Goal: Task Accomplishment & Management: Manage account settings

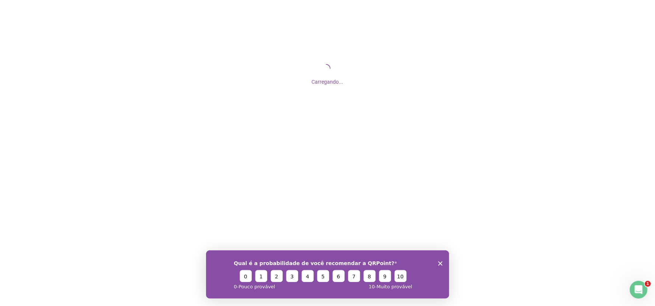
click at [439, 263] on icon "Encerrar pesquisa" at bounding box center [440, 263] width 4 height 4
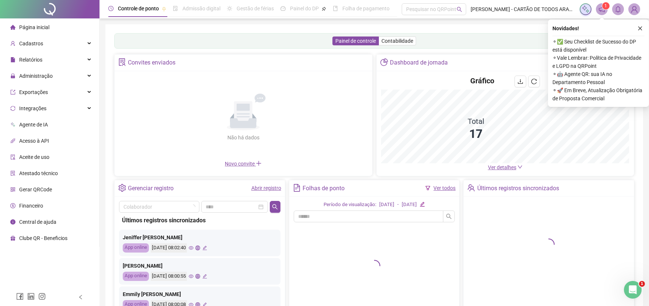
click at [273, 190] on link "Abrir registro" at bounding box center [267, 188] width 30 height 6
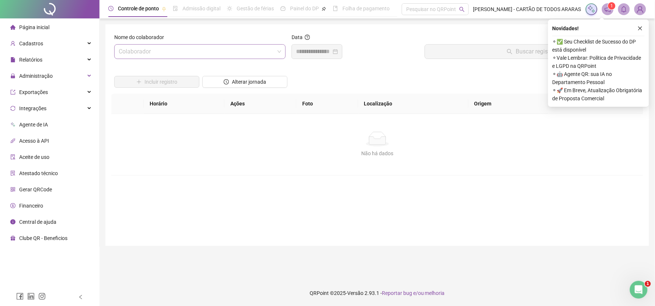
click at [200, 53] on input "search" at bounding box center [197, 52] width 156 height 14
click at [56, 76] on div "Administração" at bounding box center [49, 76] width 96 height 15
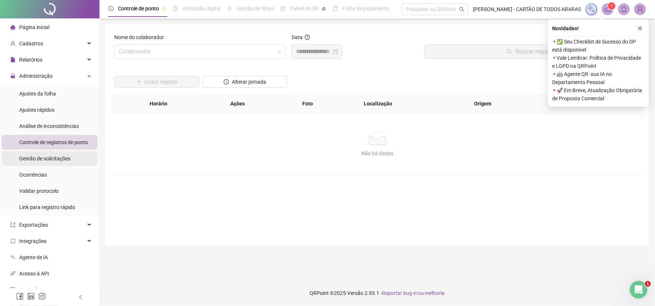
click at [50, 157] on span "Gestão de solicitações" at bounding box center [44, 159] width 51 height 6
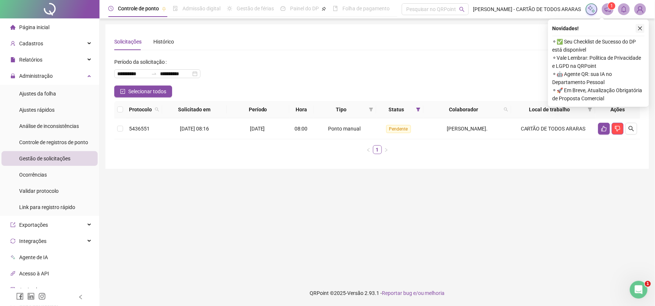
click at [641, 27] on icon "close" at bounding box center [640, 28] width 5 height 5
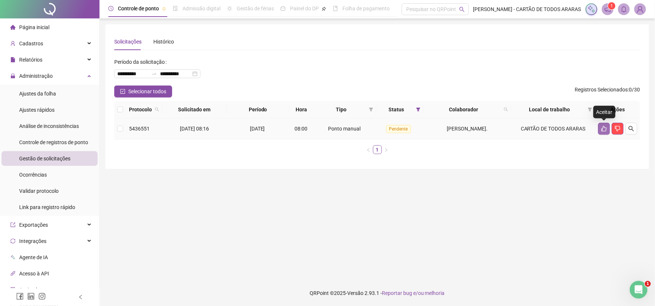
click at [602, 130] on icon "like" at bounding box center [604, 129] width 5 height 6
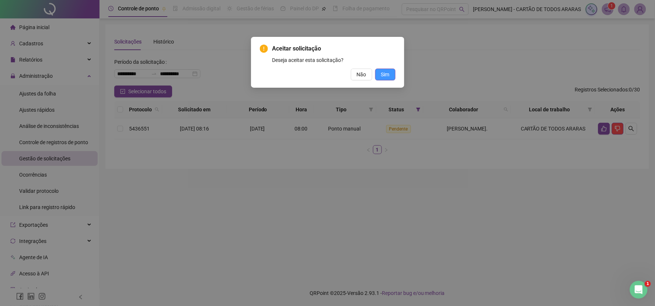
click at [391, 76] on button "Sim" at bounding box center [385, 75] width 20 height 12
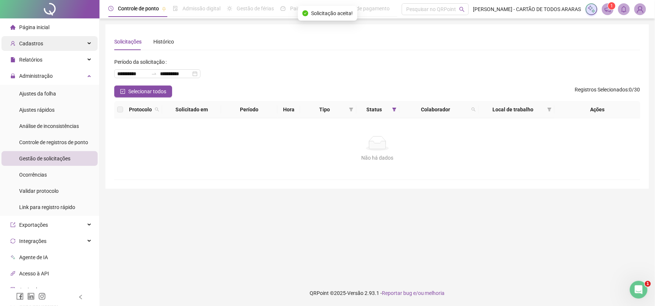
click at [58, 40] on div "Cadastros" at bounding box center [49, 43] width 96 height 15
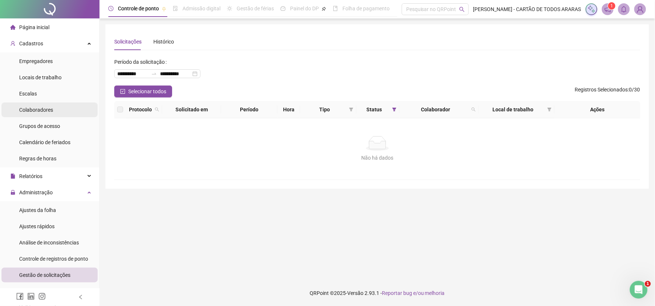
click at [46, 111] on span "Colaboradores" at bounding box center [36, 110] width 34 height 6
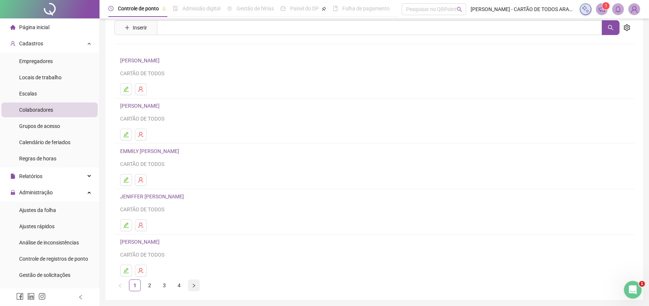
scroll to position [51, 0]
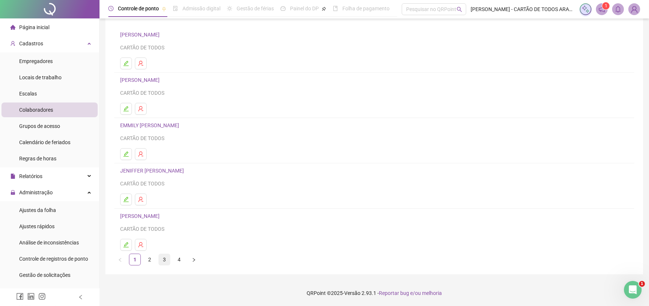
click at [165, 261] on link "3" at bounding box center [164, 259] width 11 height 11
click at [148, 260] on link "2" at bounding box center [149, 259] width 11 height 11
click at [128, 246] on icon "edit" at bounding box center [126, 245] width 6 height 6
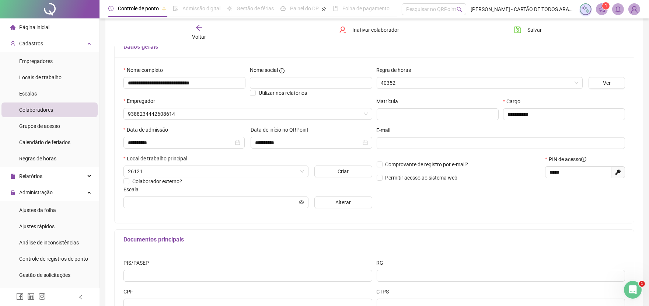
type input "**********"
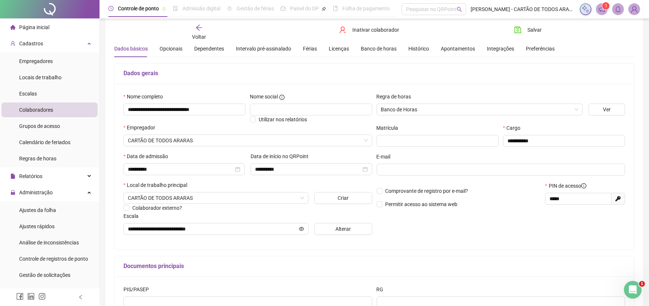
scroll to position [0, 0]
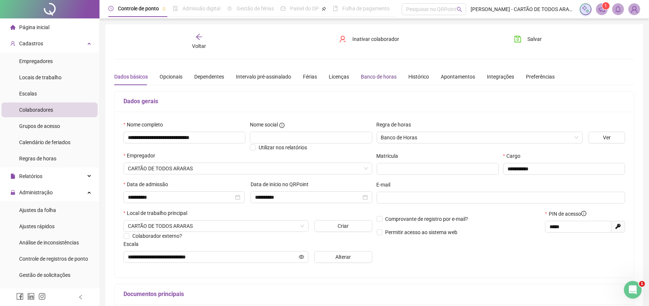
click at [371, 76] on div "Banco de horas" at bounding box center [379, 77] width 36 height 8
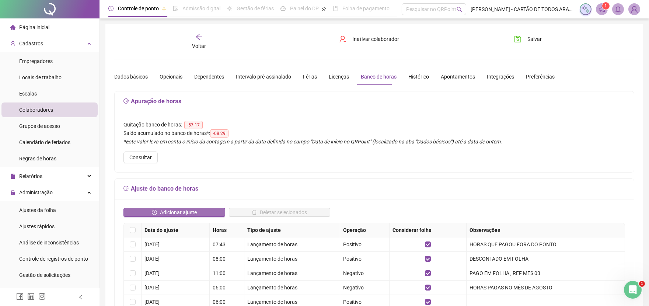
click at [204, 212] on button "Adicionar ajuste" at bounding box center [175, 212] width 102 height 9
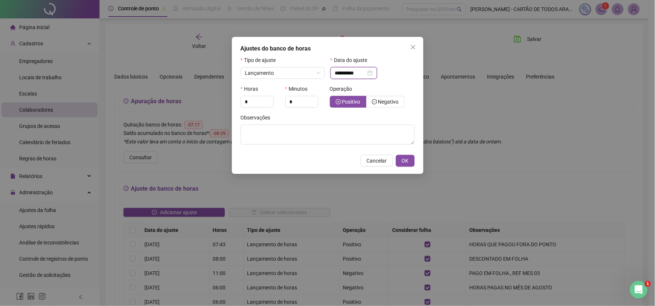
click at [364, 73] on input "**********" at bounding box center [350, 73] width 31 height 8
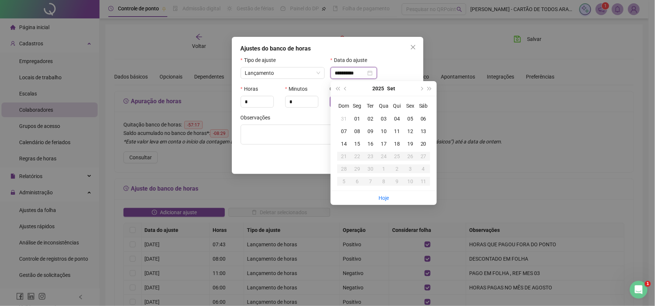
type input "**********"
click at [426, 142] on div "20" at bounding box center [423, 144] width 13 height 8
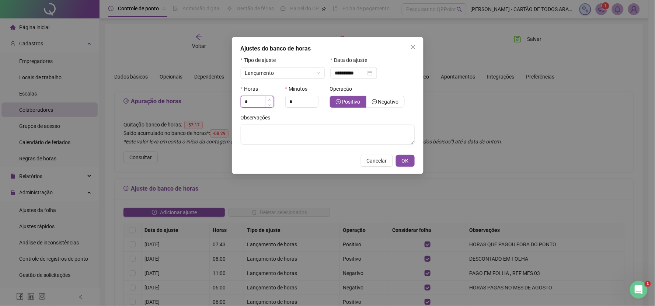
click at [271, 101] on icon "up" at bounding box center [269, 99] width 3 height 3
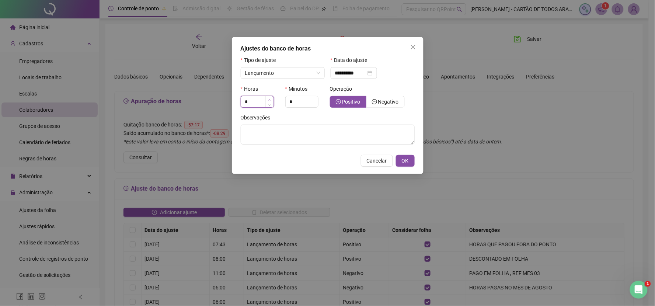
type input "*"
click at [271, 101] on icon "up" at bounding box center [269, 99] width 3 height 3
click at [315, 100] on icon "up" at bounding box center [314, 99] width 3 height 3
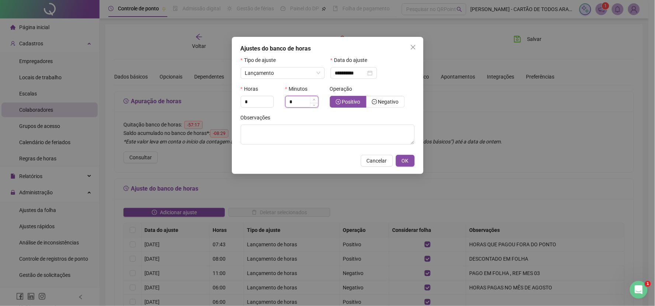
click at [315, 100] on icon "up" at bounding box center [314, 99] width 3 height 3
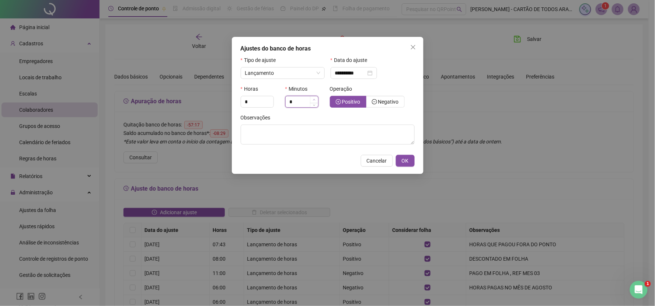
click at [315, 100] on icon "up" at bounding box center [314, 99] width 3 height 3
click at [315, 99] on icon "up" at bounding box center [314, 99] width 3 height 3
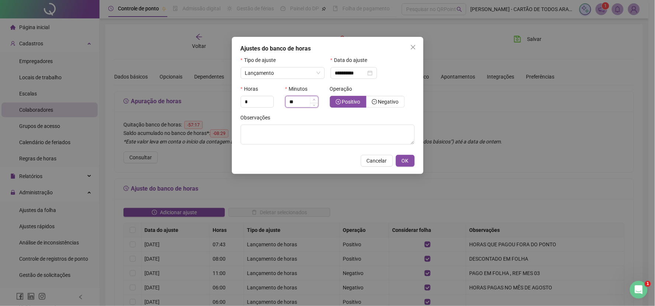
click at [315, 99] on icon "up" at bounding box center [314, 99] width 3 height 3
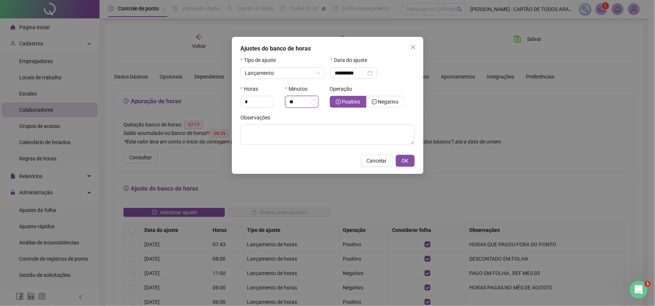
click at [315, 99] on icon "up" at bounding box center [314, 99] width 3 height 3
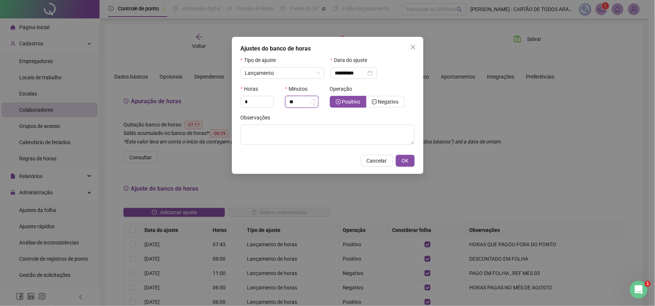
click at [315, 99] on icon "up" at bounding box center [314, 99] width 3 height 3
click at [316, 99] on span "Increase Value" at bounding box center [314, 99] width 8 height 7
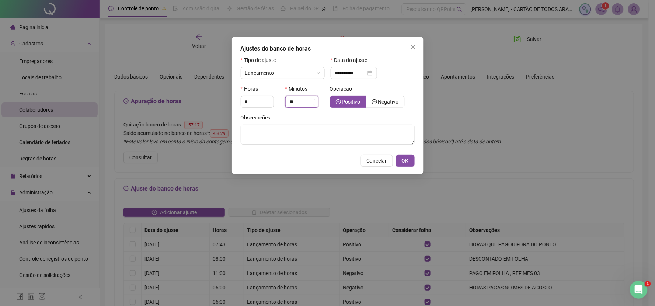
type input "**"
click at [316, 99] on span "Increase Value" at bounding box center [314, 99] width 8 height 7
click at [275, 139] on textarea at bounding box center [328, 135] width 174 height 20
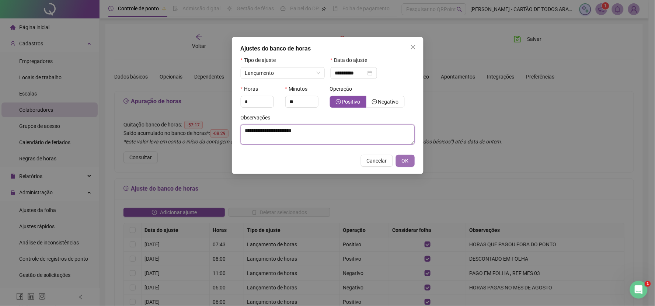
type textarea "**********"
click at [411, 160] on button "OK" at bounding box center [405, 161] width 19 height 12
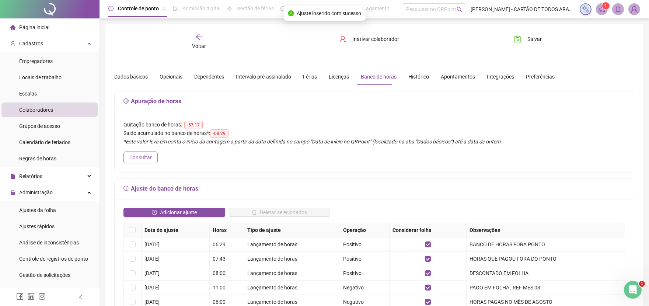
click at [140, 156] on span "Consultar" at bounding box center [140, 157] width 22 height 8
click at [143, 156] on span "Consultar" at bounding box center [140, 157] width 22 height 8
click at [178, 209] on span "Adicionar ajuste" at bounding box center [178, 212] width 37 height 8
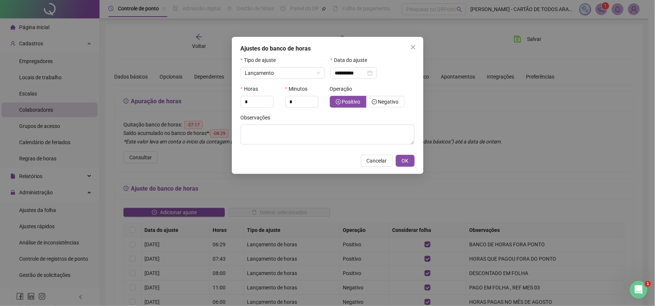
drag, startPoint x: 410, startPoint y: 48, endPoint x: 261, endPoint y: 150, distance: 180.5
click at [410, 49] on icon "close" at bounding box center [413, 47] width 6 height 6
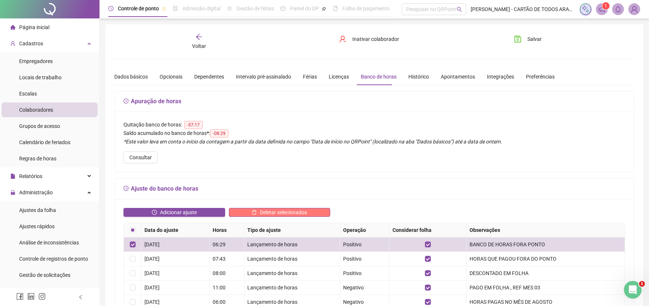
click at [300, 211] on span "Deletar selecionados" at bounding box center [283, 212] width 47 height 8
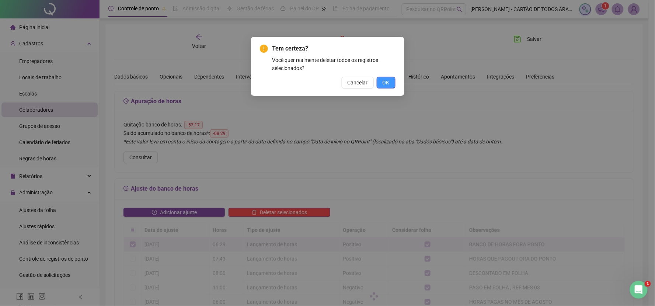
click at [385, 82] on span "OK" at bounding box center [386, 83] width 7 height 8
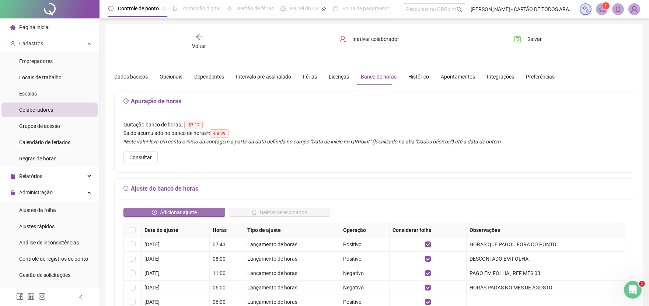
click at [199, 211] on button "Adicionar ajuste" at bounding box center [175, 212] width 102 height 9
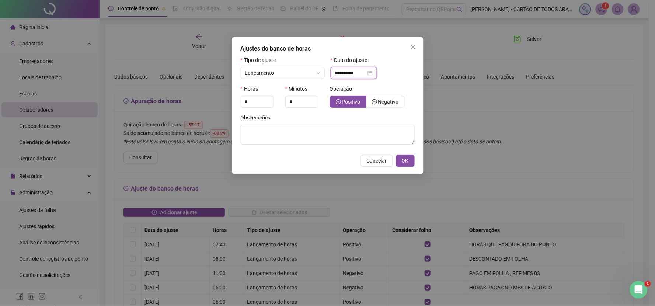
click at [362, 75] on input "**********" at bounding box center [350, 73] width 31 height 8
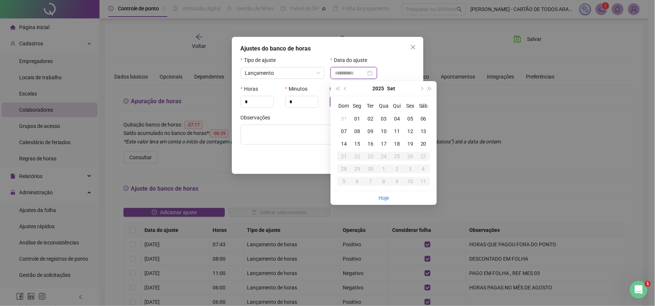
type input "**********"
click at [412, 143] on div "19" at bounding box center [410, 144] width 13 height 8
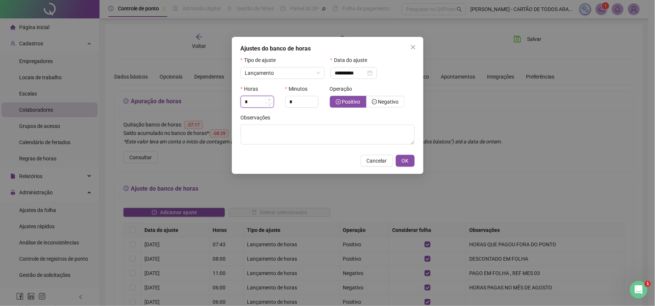
click at [269, 101] on icon "up" at bounding box center [269, 99] width 3 height 3
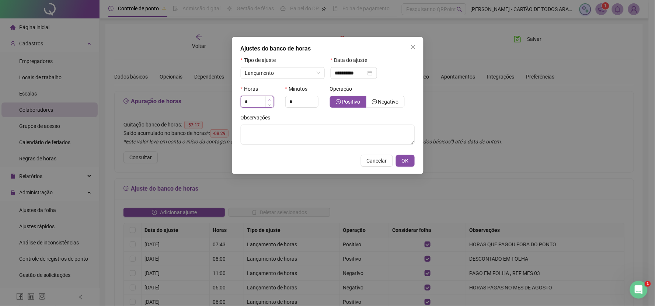
click at [269, 101] on icon "up" at bounding box center [269, 99] width 3 height 3
click at [271, 105] on span "Decrease Value" at bounding box center [270, 104] width 8 height 7
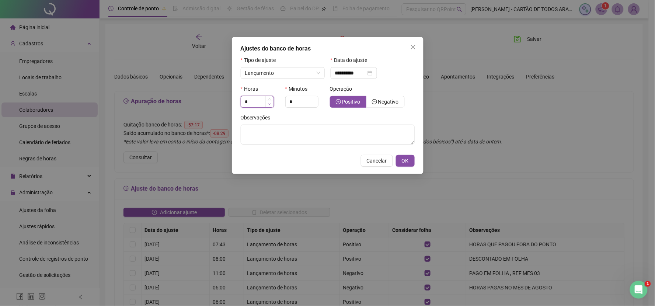
click at [271, 105] on span "Decrease Value" at bounding box center [270, 104] width 8 height 7
type input "*"
click at [271, 98] on span "Increase Value" at bounding box center [270, 99] width 8 height 7
click at [316, 102] on span "Decrease Value" at bounding box center [314, 104] width 8 height 7
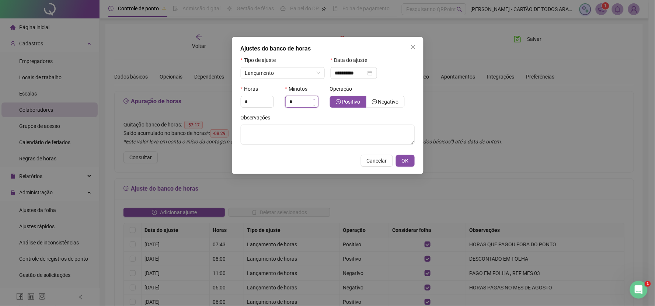
click at [315, 99] on icon "up" at bounding box center [314, 99] width 3 height 3
click at [315, 98] on span "Increase Value" at bounding box center [314, 99] width 8 height 7
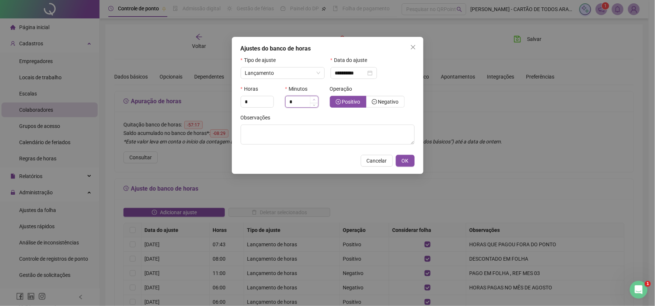
click at [315, 98] on span "Increase Value" at bounding box center [314, 99] width 8 height 7
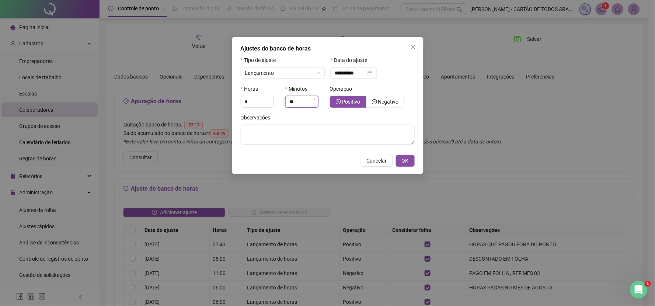
click at [315, 98] on span "Increase Value" at bounding box center [314, 99] width 8 height 7
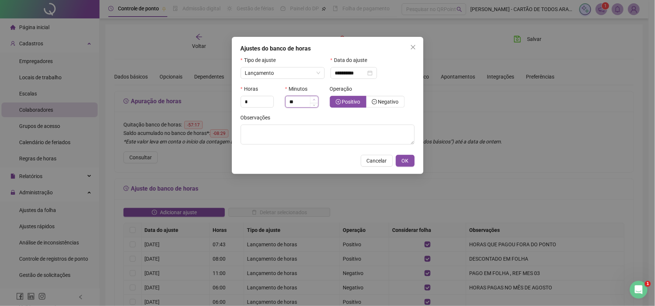
click at [315, 98] on span "Increase Value" at bounding box center [314, 99] width 8 height 7
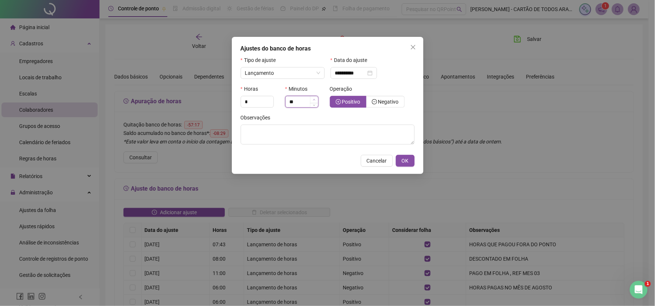
click at [315, 98] on span "Increase Value" at bounding box center [314, 99] width 8 height 7
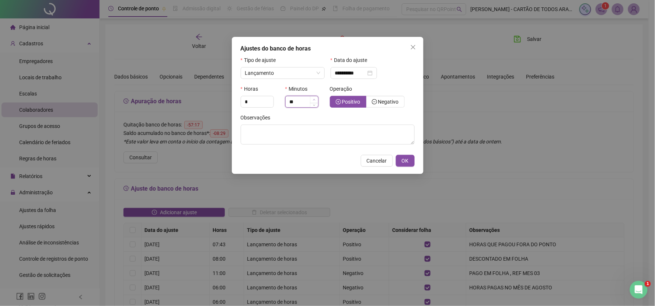
click at [315, 98] on span "Increase Value" at bounding box center [314, 99] width 8 height 7
type input "**"
click at [315, 98] on span "Increase Value" at bounding box center [314, 99] width 8 height 7
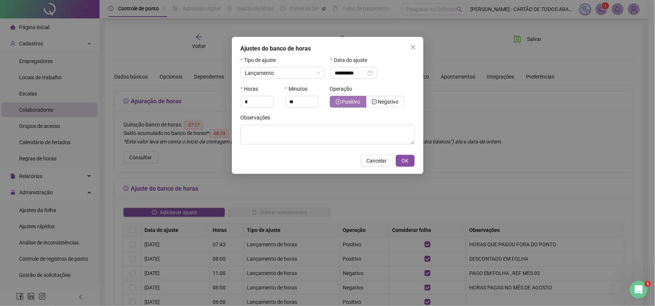
click at [337, 103] on icon "plus-circle" at bounding box center [338, 101] width 5 height 5
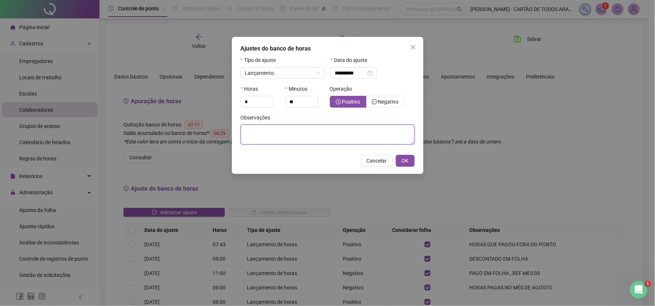
click at [313, 126] on textarea at bounding box center [328, 135] width 174 height 20
type textarea "**********"
click at [410, 156] on button "OK" at bounding box center [405, 161] width 19 height 12
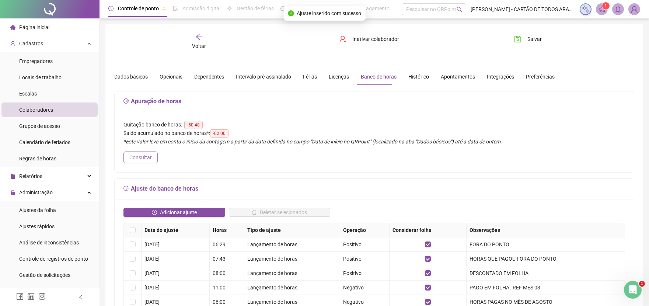
click at [152, 156] on button "Consultar" at bounding box center [141, 158] width 34 height 12
click at [195, 36] on div "Voltar" at bounding box center [199, 41] width 82 height 17
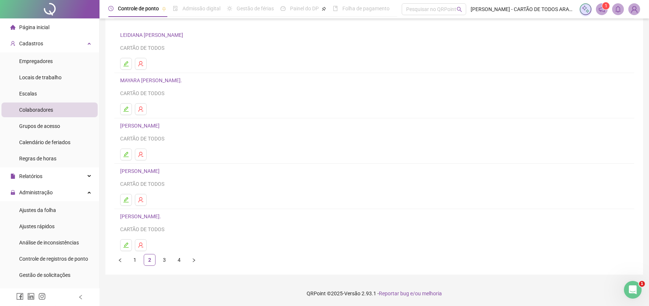
scroll to position [51, 0]
click at [132, 257] on link "1" at bounding box center [134, 259] width 11 height 11
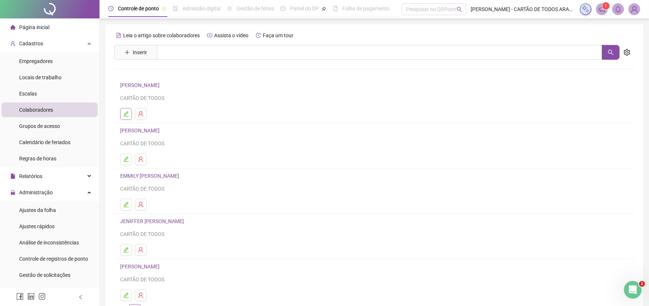
click at [129, 113] on button "button" at bounding box center [126, 114] width 12 height 12
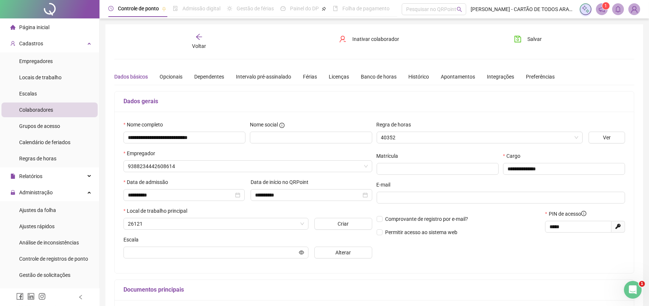
type input "**********"
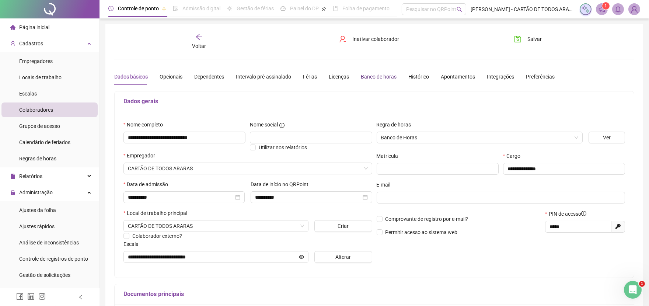
click at [381, 76] on div "Banco de horas" at bounding box center [379, 77] width 36 height 8
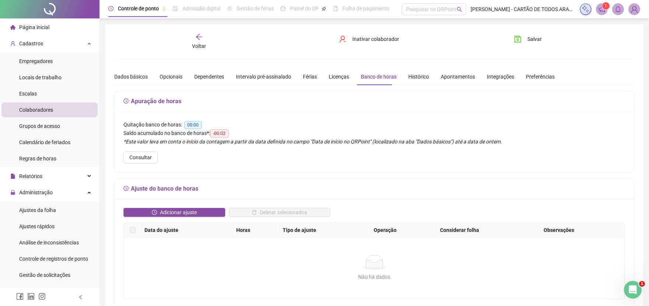
click at [202, 43] on span "Voltar" at bounding box center [199, 46] width 14 height 6
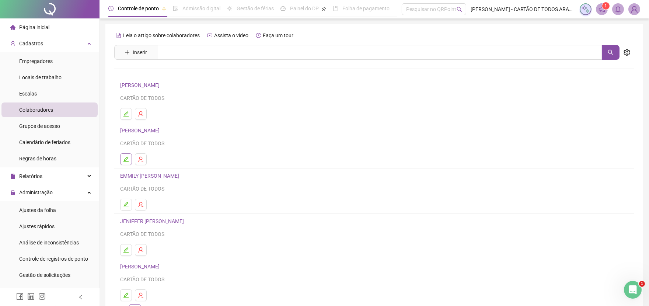
click at [122, 157] on button "button" at bounding box center [126, 159] width 12 height 12
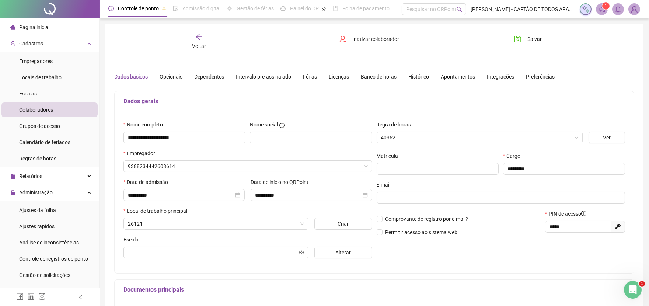
type input "**********"
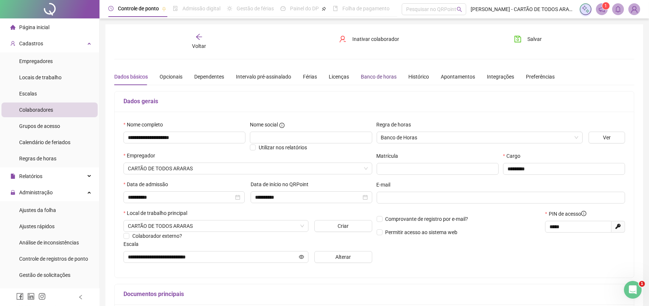
click at [382, 77] on div "Banco de horas" at bounding box center [379, 77] width 36 height 8
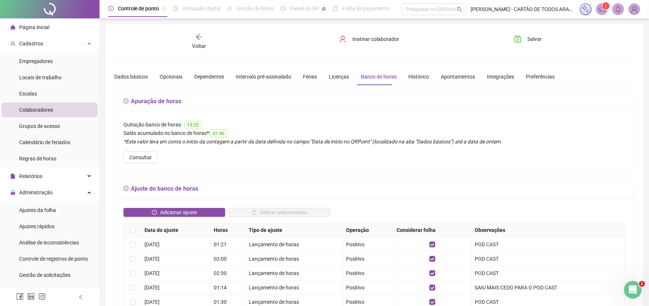
click at [202, 37] on icon "arrow-left" at bounding box center [199, 37] width 6 height 6
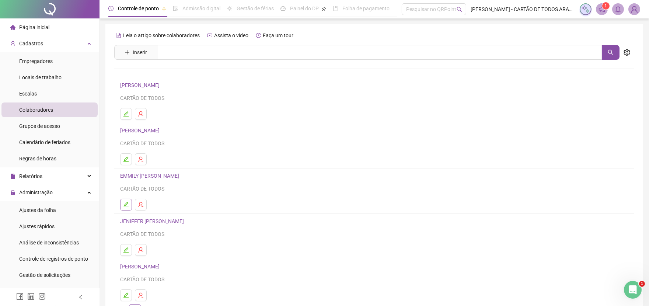
click at [129, 205] on button "button" at bounding box center [126, 205] width 12 height 12
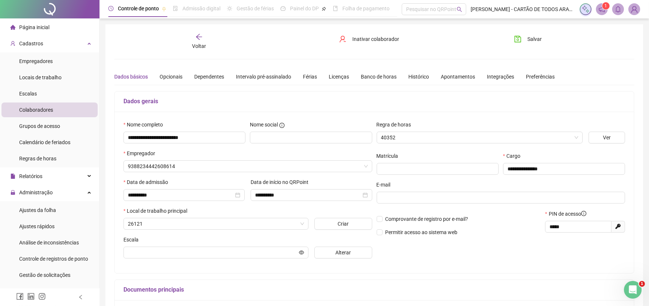
type input "**********"
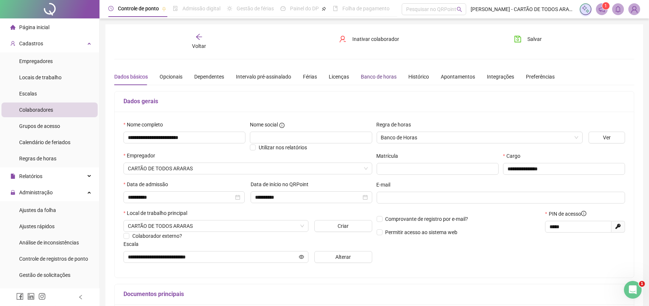
click at [385, 74] on div "Banco de horas" at bounding box center [379, 77] width 36 height 8
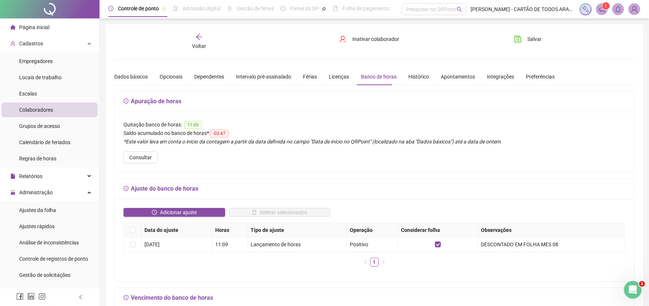
click at [194, 38] on div "Voltar" at bounding box center [199, 41] width 82 height 17
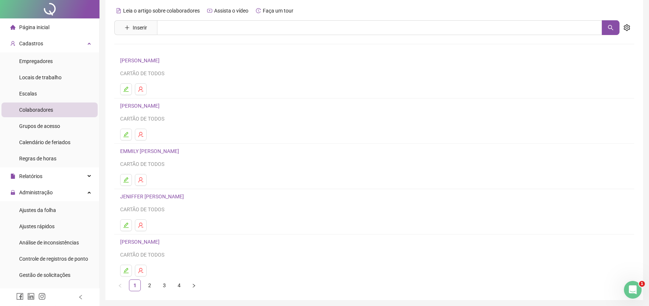
scroll to position [51, 0]
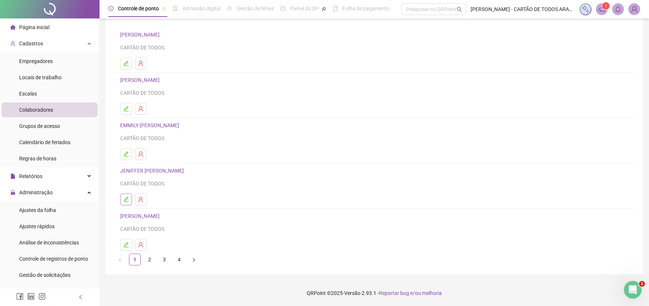
click at [127, 202] on icon "edit" at bounding box center [126, 200] width 6 height 6
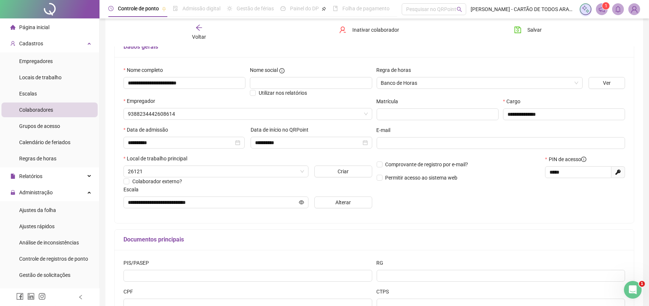
scroll to position [8, 0]
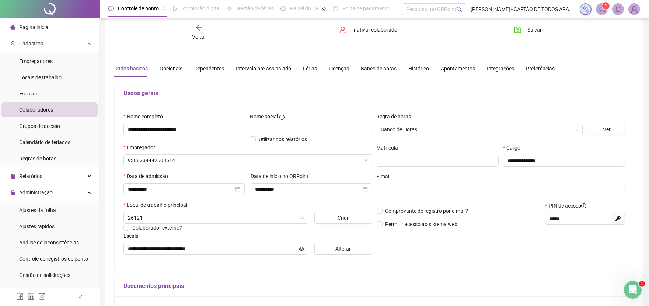
type input "**********"
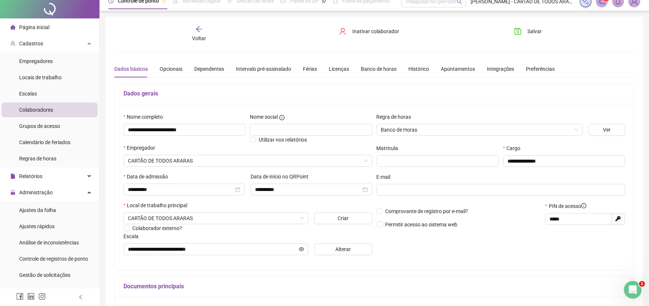
scroll to position [0, 0]
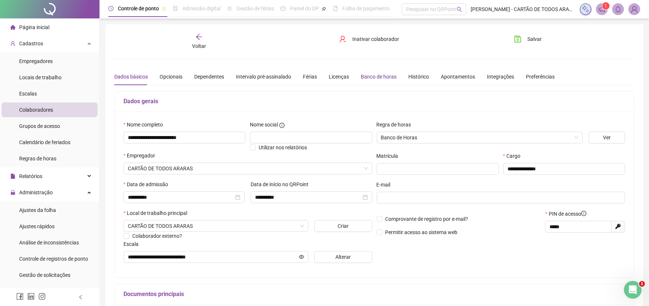
click at [387, 78] on div "Banco de horas" at bounding box center [379, 77] width 36 height 8
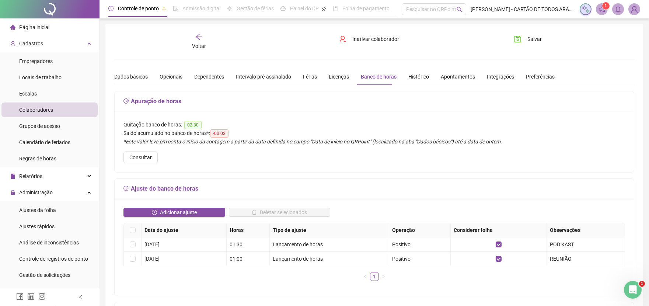
click at [198, 43] on span "Voltar" at bounding box center [199, 46] width 14 height 6
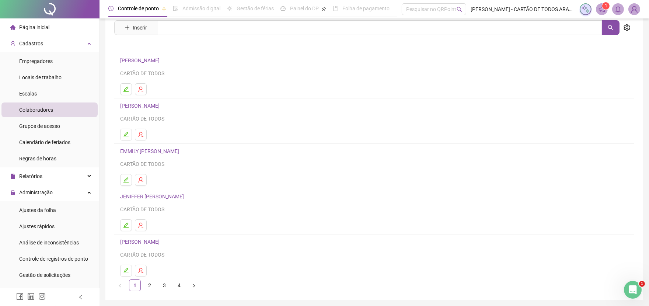
scroll to position [51, 0]
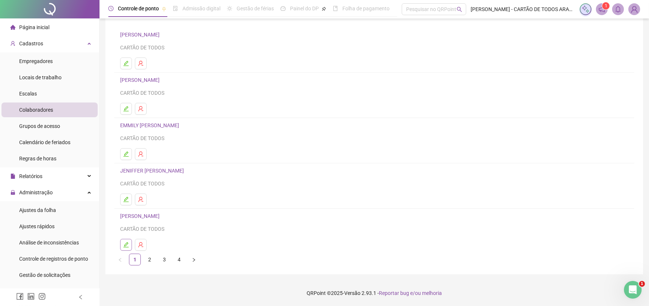
click at [125, 243] on icon "edit" at bounding box center [126, 245] width 6 height 6
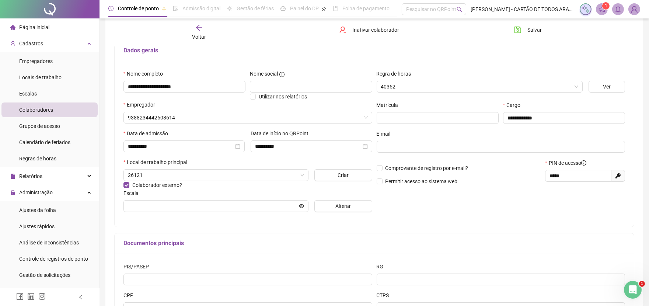
scroll to position [54, 0]
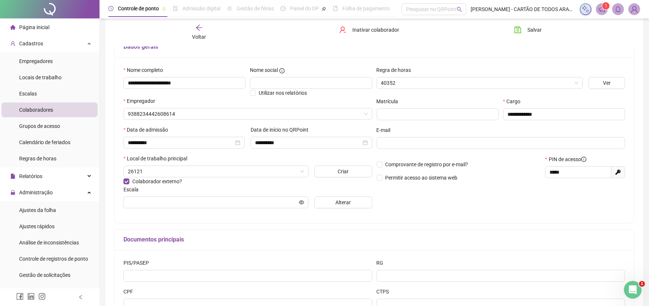
type input "**********"
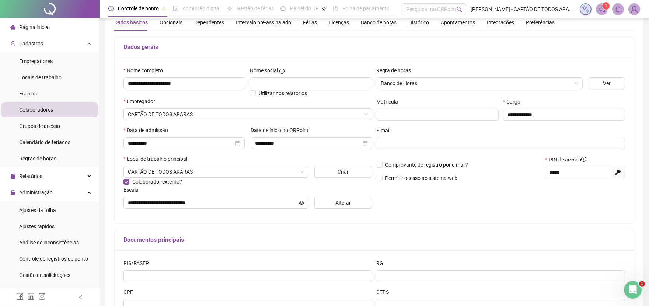
scroll to position [0, 0]
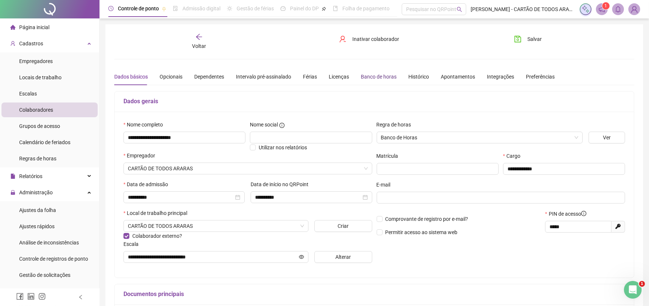
click at [382, 75] on div "Banco de horas" at bounding box center [379, 77] width 36 height 8
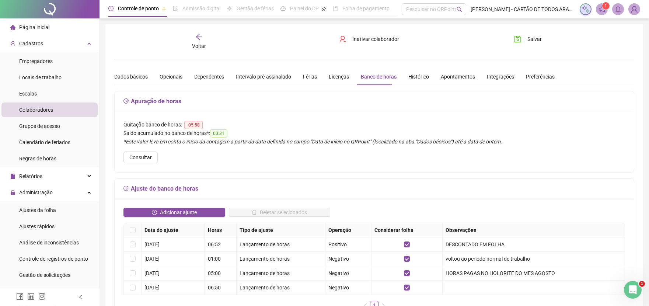
click at [198, 38] on icon "arrow-left" at bounding box center [199, 37] width 6 height 6
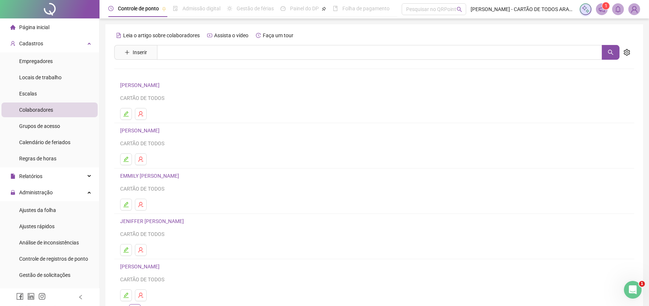
scroll to position [51, 0]
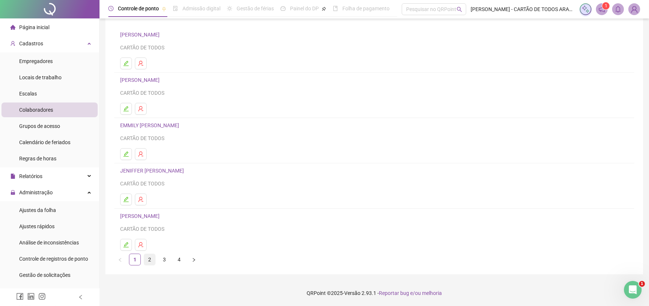
click at [152, 263] on link "2" at bounding box center [149, 259] width 11 height 11
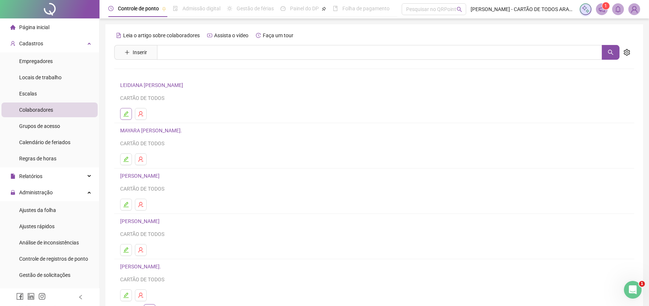
click at [129, 112] on button "button" at bounding box center [126, 114] width 12 height 12
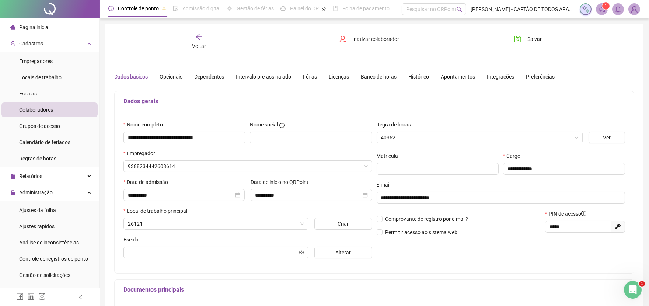
type input "**********"
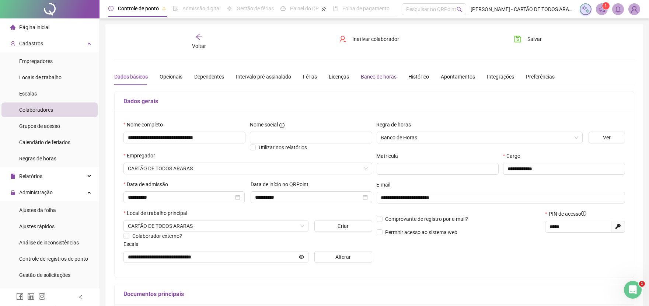
click at [368, 77] on div "Banco de horas" at bounding box center [379, 77] width 36 height 8
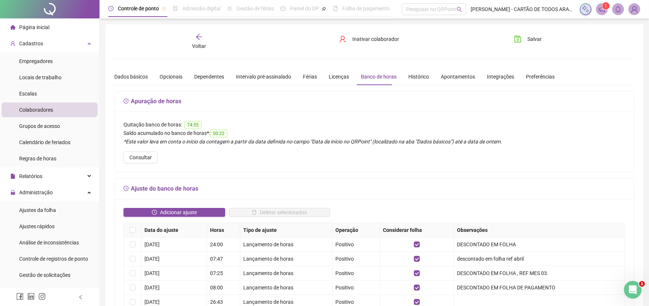
click at [205, 39] on div "Voltar" at bounding box center [199, 41] width 82 height 17
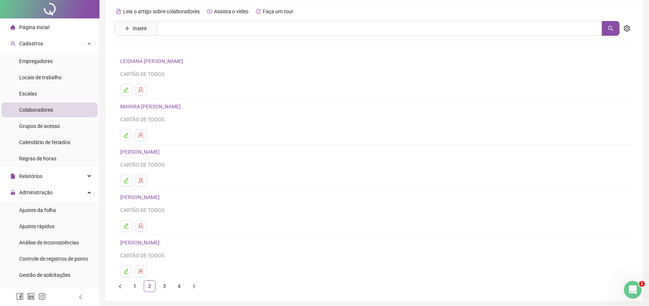
scroll to position [51, 0]
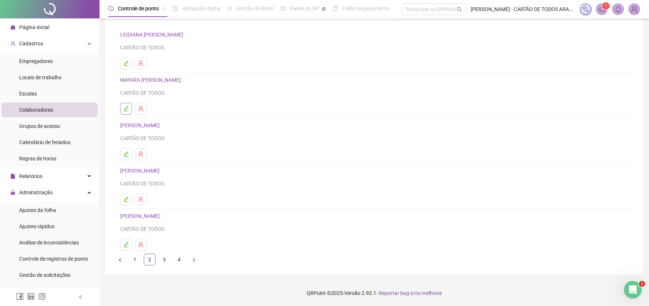
click at [122, 111] on button "button" at bounding box center [126, 109] width 12 height 12
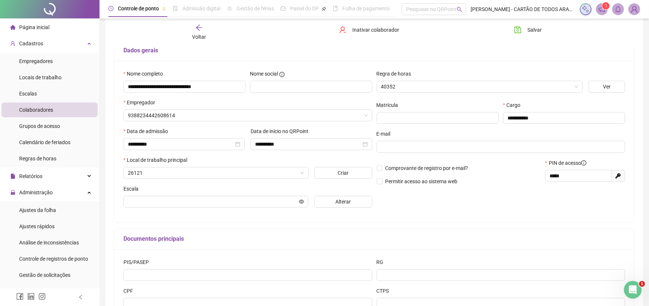
scroll to position [45, 0]
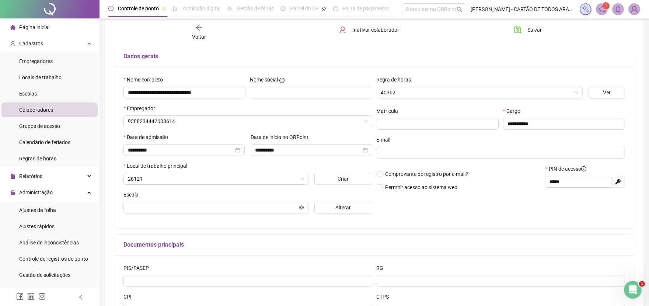
type input "*******"
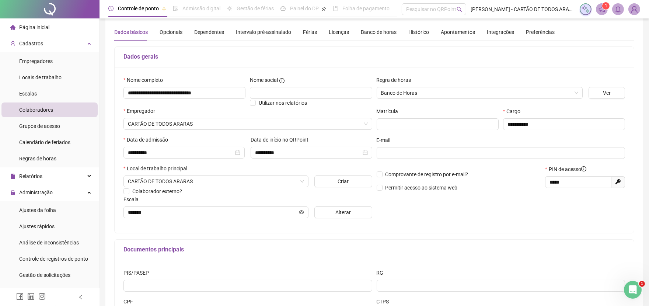
scroll to position [0, 0]
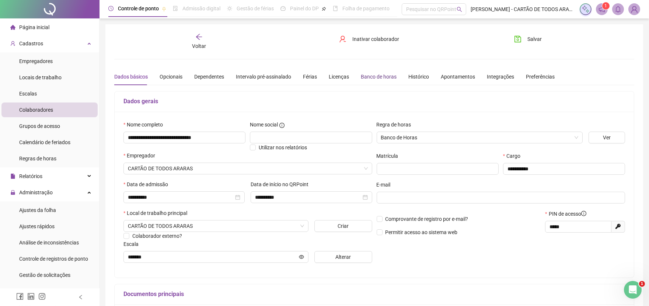
click at [364, 75] on div "Banco de horas" at bounding box center [379, 77] width 36 height 8
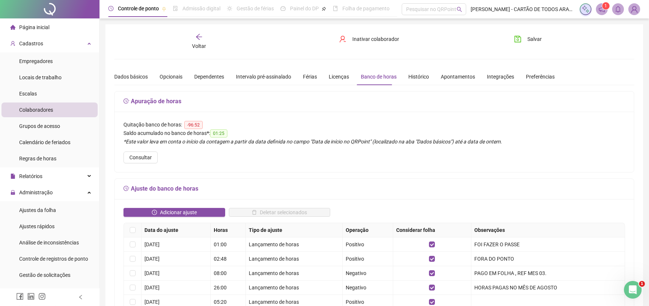
click at [204, 39] on div "Voltar" at bounding box center [199, 41] width 82 height 17
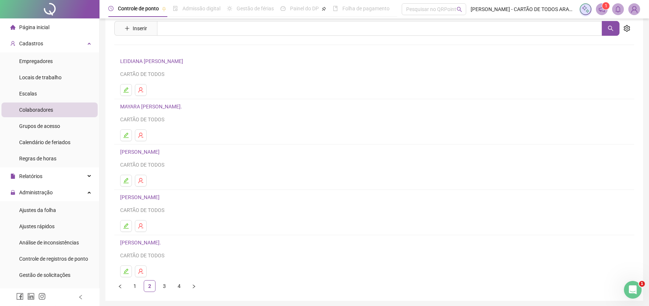
scroll to position [51, 0]
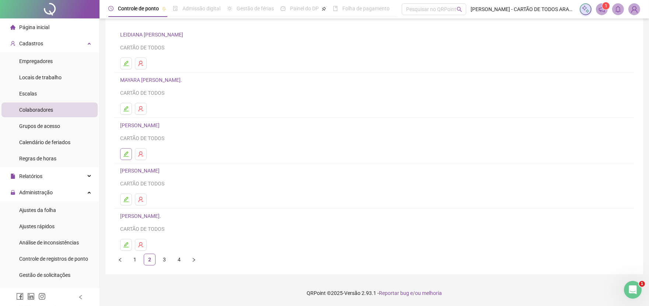
click at [126, 157] on button "button" at bounding box center [126, 154] width 12 height 12
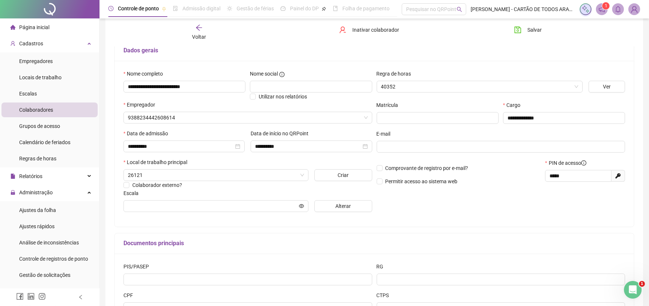
scroll to position [16, 0]
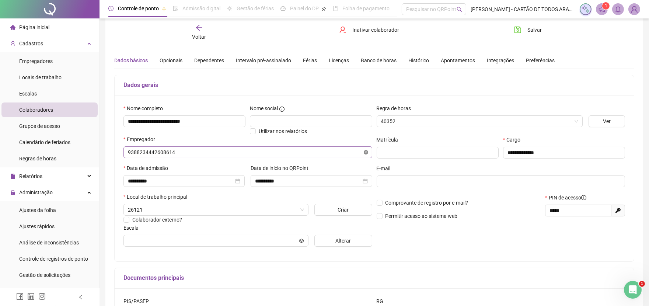
type input "******"
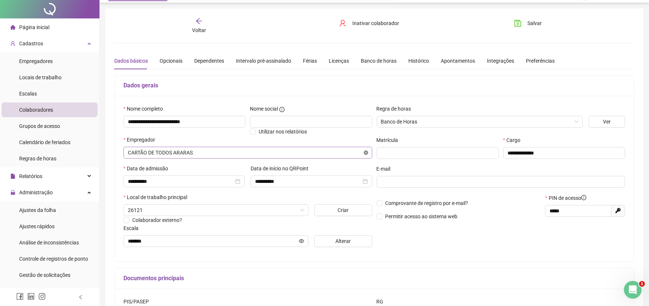
scroll to position [0, 0]
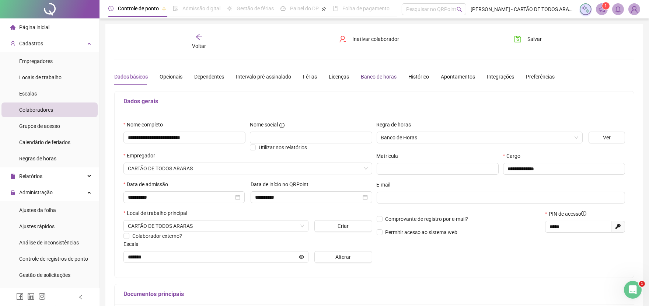
click at [378, 77] on div "Banco de horas" at bounding box center [379, 77] width 36 height 8
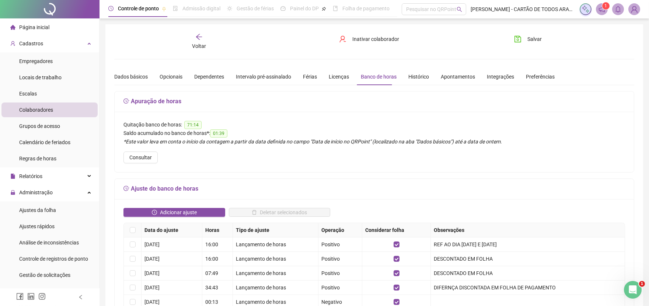
click at [207, 48] on div "Voltar" at bounding box center [199, 41] width 82 height 17
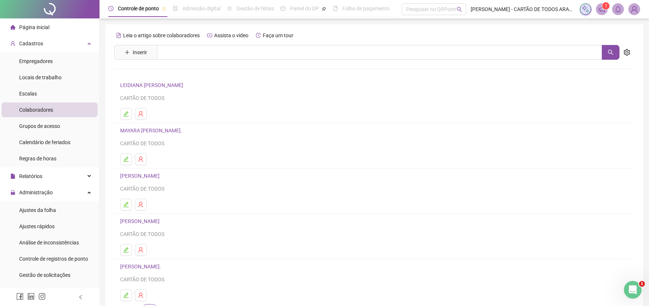
scroll to position [51, 0]
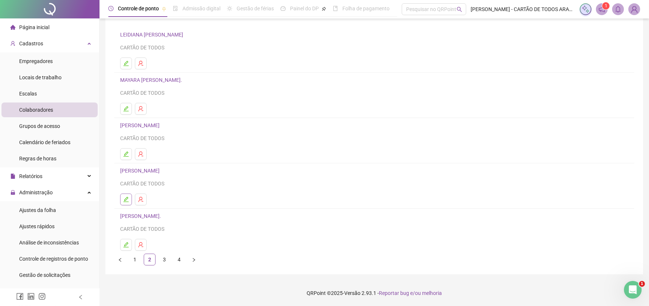
click at [123, 198] on icon "edit" at bounding box center [126, 200] width 6 height 6
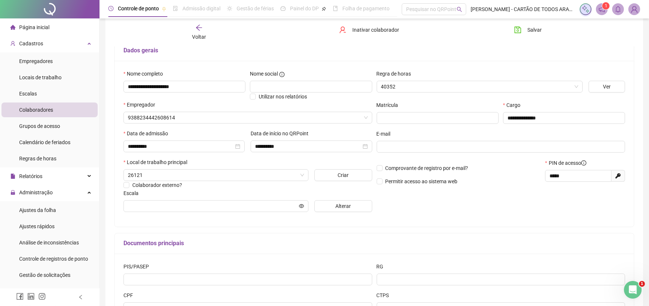
scroll to position [4, 0]
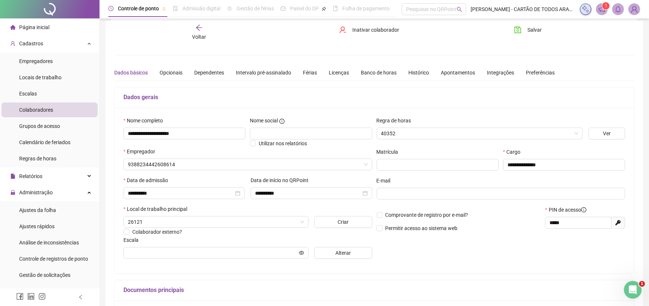
type input "**********"
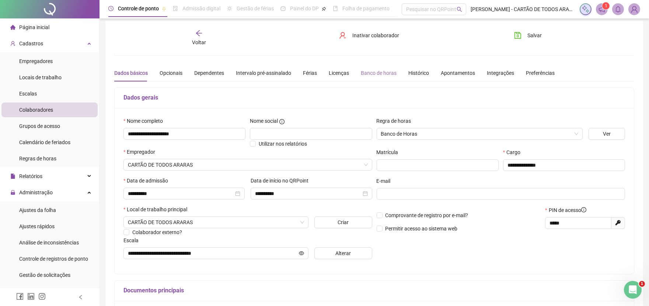
click at [363, 67] on div "Banco de horas" at bounding box center [379, 73] width 36 height 17
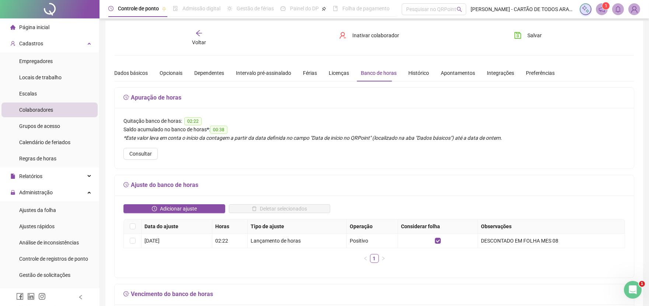
click at [201, 30] on icon "arrow-left" at bounding box center [198, 33] width 7 height 7
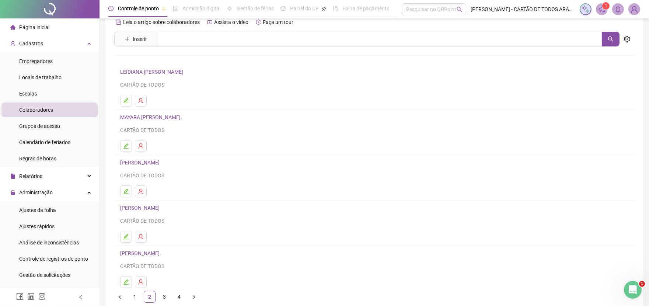
scroll to position [51, 0]
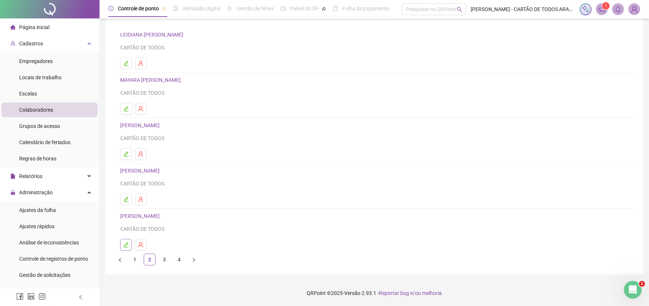
click at [123, 245] on icon "edit" at bounding box center [126, 245] width 6 height 6
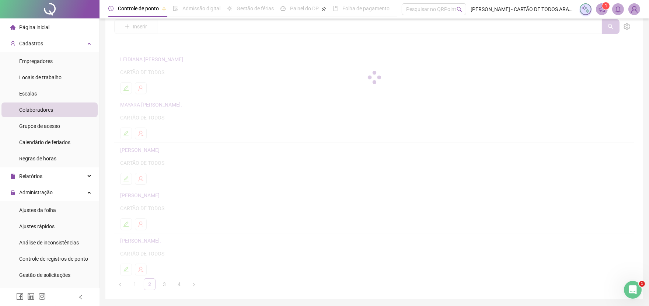
scroll to position [0, 0]
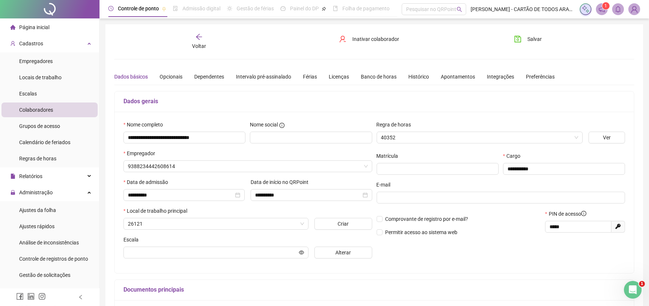
type input "**********"
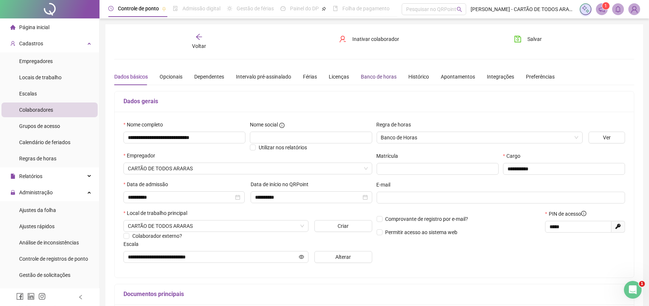
click at [381, 75] on div "Banco de horas" at bounding box center [379, 77] width 36 height 8
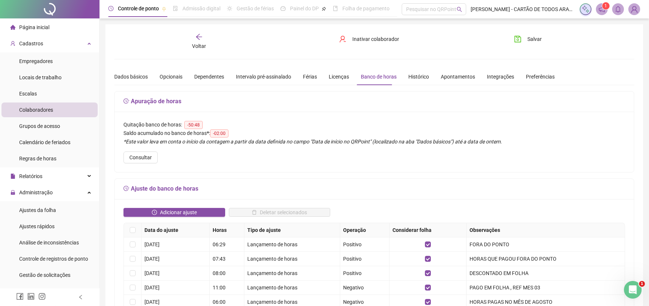
click at [201, 43] on span "Voltar" at bounding box center [199, 46] width 14 height 6
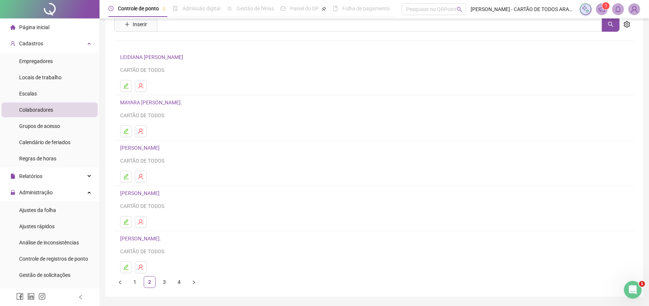
scroll to position [51, 0]
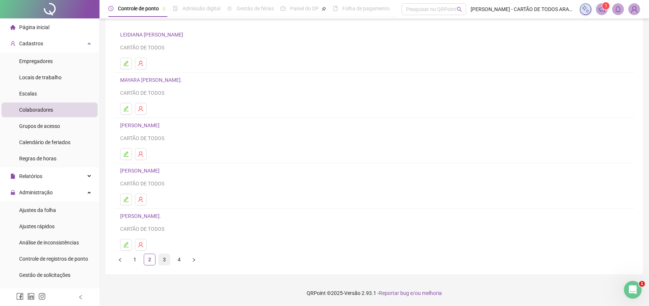
click at [164, 260] on link "3" at bounding box center [164, 259] width 11 height 11
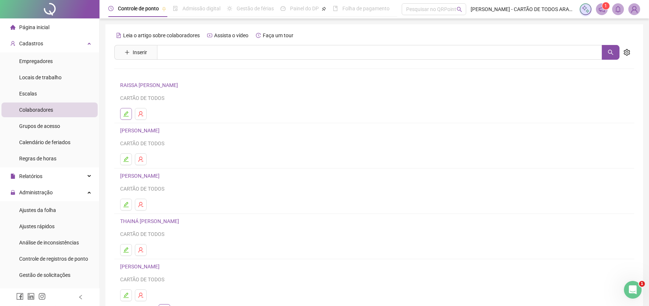
click at [129, 114] on button "button" at bounding box center [126, 114] width 12 height 12
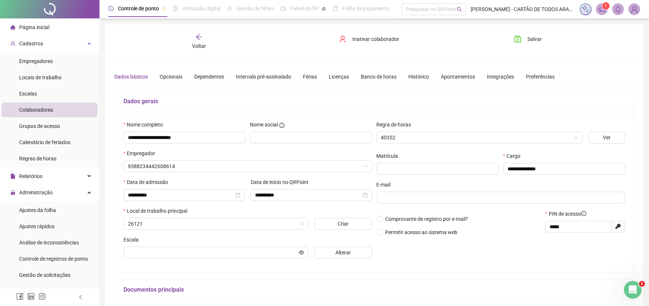
type input "**********"
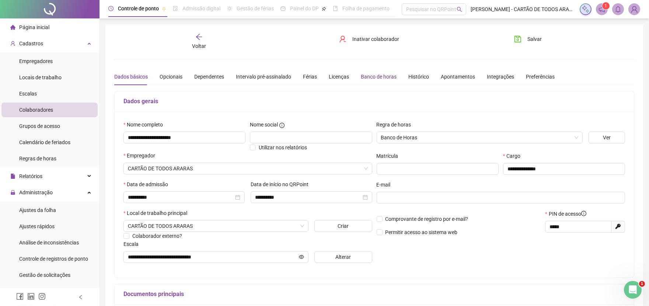
click at [373, 77] on div "Banco de horas" at bounding box center [379, 77] width 36 height 8
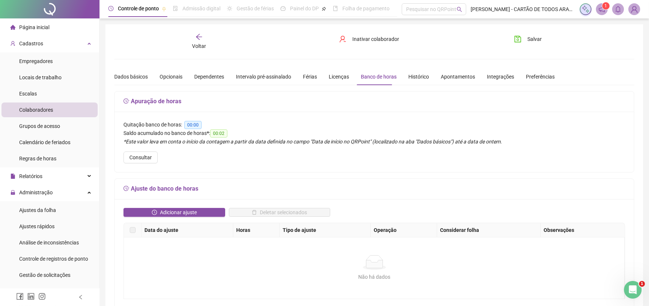
click at [200, 41] on div "Voltar" at bounding box center [199, 41] width 82 height 17
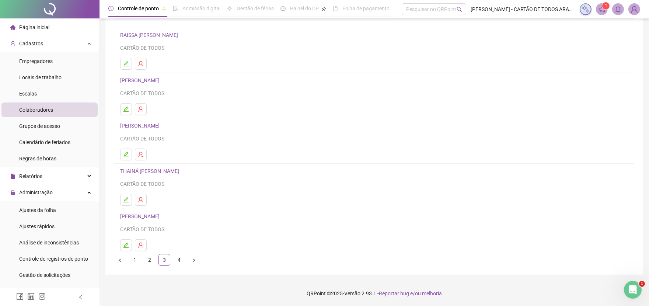
scroll to position [51, 0]
click at [137, 262] on link "1" at bounding box center [134, 259] width 11 height 11
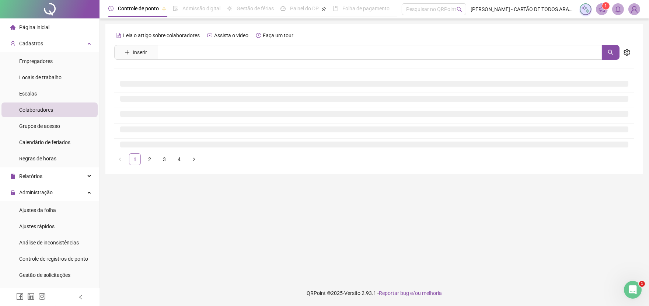
scroll to position [0, 0]
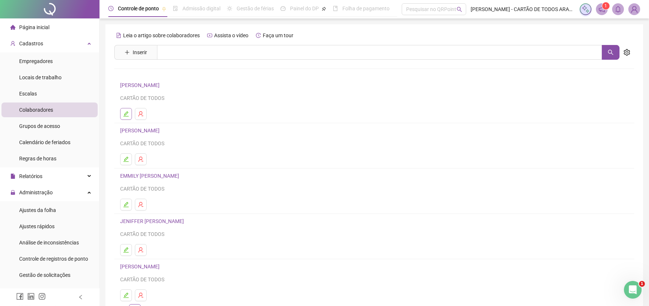
click at [124, 116] on icon "edit" at bounding box center [126, 113] width 5 height 5
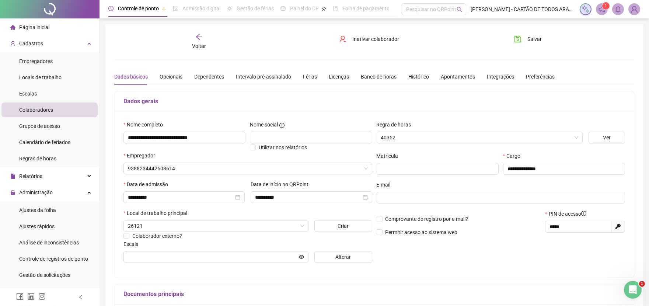
type input "**********"
click at [388, 79] on div "Banco de horas" at bounding box center [379, 77] width 36 height 8
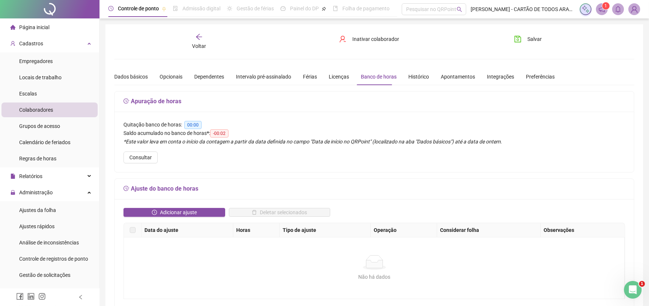
click at [205, 31] on div "**********" at bounding box center [374, 298] width 538 height 548
click at [203, 37] on div "Voltar" at bounding box center [199, 41] width 82 height 17
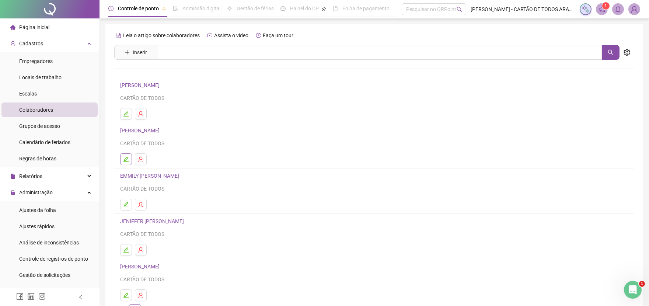
click at [128, 158] on icon "edit" at bounding box center [126, 159] width 6 height 6
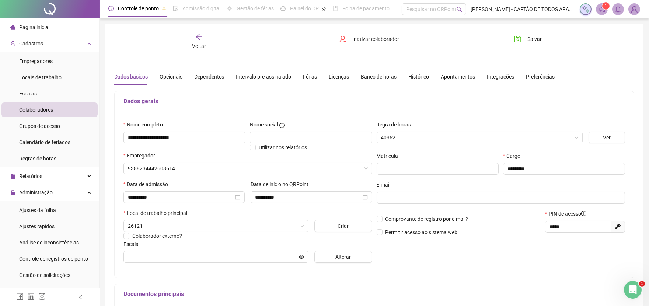
type input "**********"
click at [367, 74] on div "Banco de horas" at bounding box center [379, 77] width 36 height 8
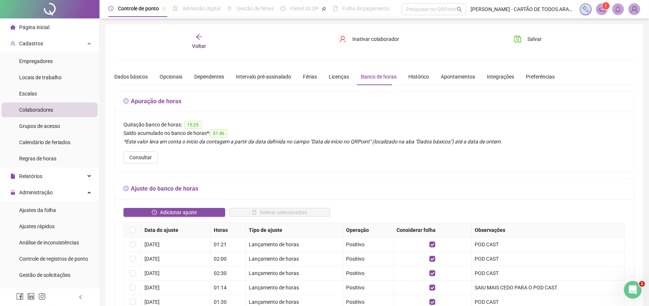
click at [200, 37] on icon "arrow-left" at bounding box center [198, 36] width 7 height 7
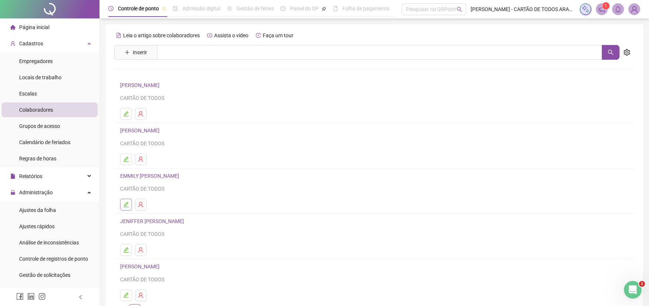
click at [127, 203] on icon "edit" at bounding box center [126, 204] width 5 height 5
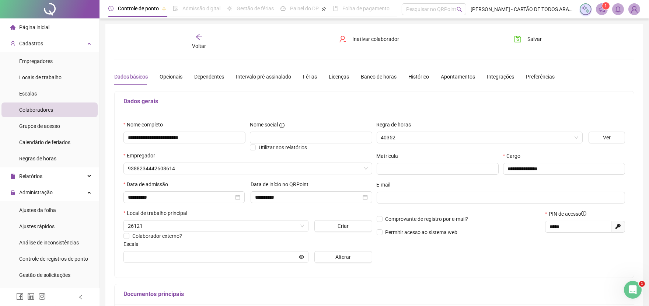
type input "**********"
click at [378, 77] on div "Banco de horas" at bounding box center [379, 77] width 36 height 8
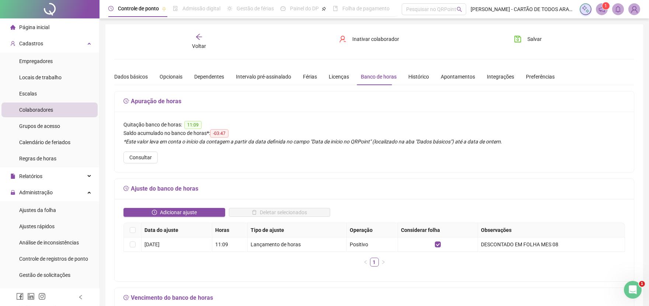
click at [202, 35] on icon "arrow-left" at bounding box center [198, 36] width 7 height 7
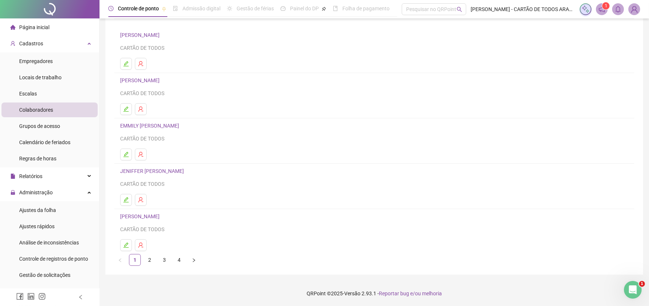
scroll to position [51, 0]
click at [126, 200] on icon "edit" at bounding box center [126, 199] width 5 height 5
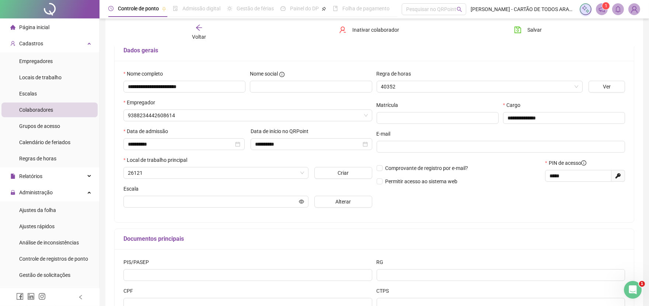
scroll to position [54, 0]
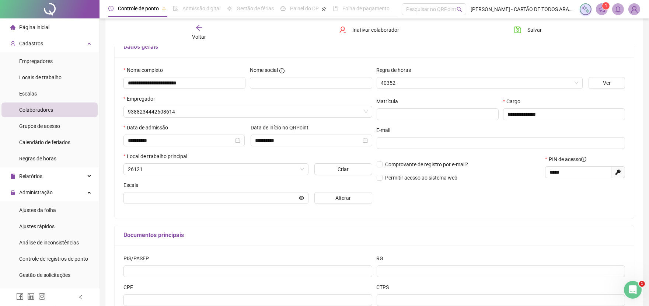
type input "**********"
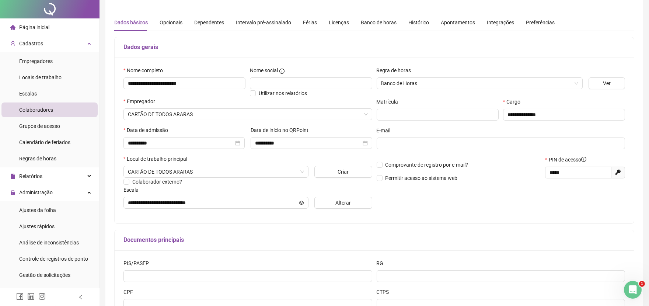
scroll to position [0, 0]
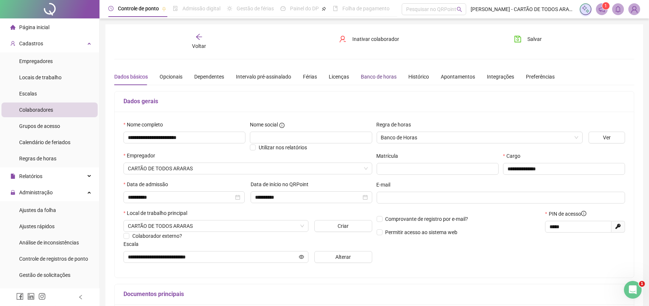
click at [374, 76] on div "Banco de horas" at bounding box center [379, 77] width 36 height 8
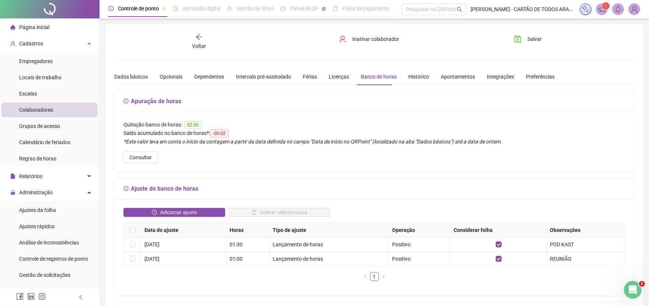
click at [198, 35] on icon "arrow-left" at bounding box center [199, 37] width 6 height 6
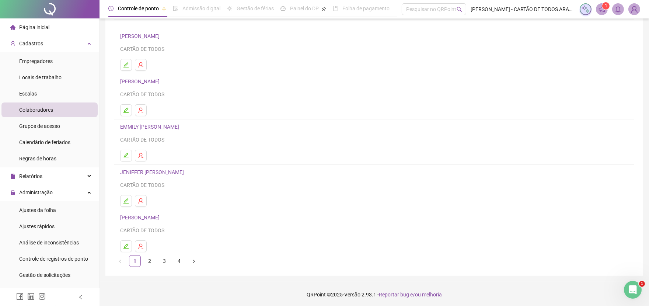
scroll to position [51, 0]
click at [126, 246] on icon "edit" at bounding box center [126, 245] width 6 height 6
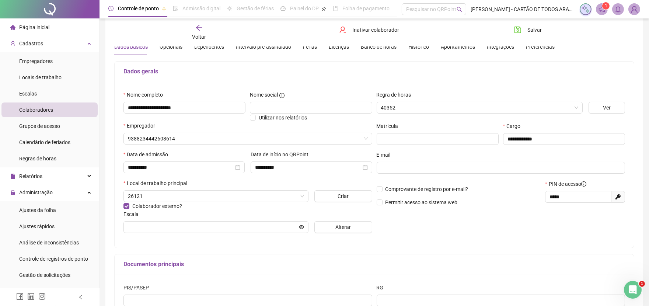
scroll to position [4, 0]
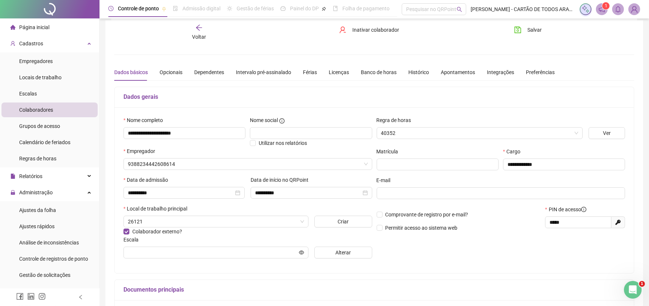
type input "**********"
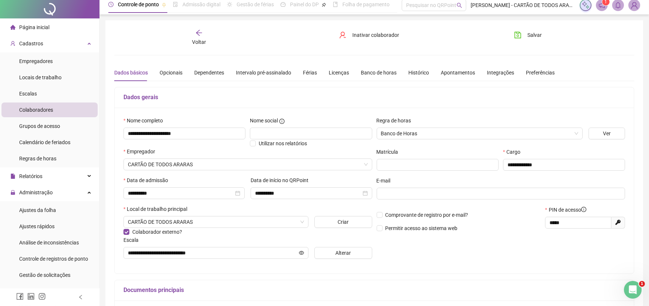
scroll to position [0, 0]
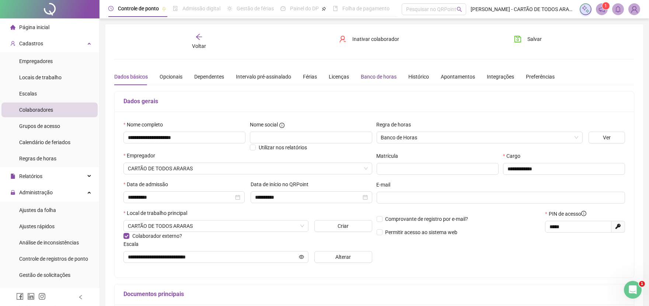
click at [363, 74] on div "Banco de horas" at bounding box center [379, 77] width 36 height 8
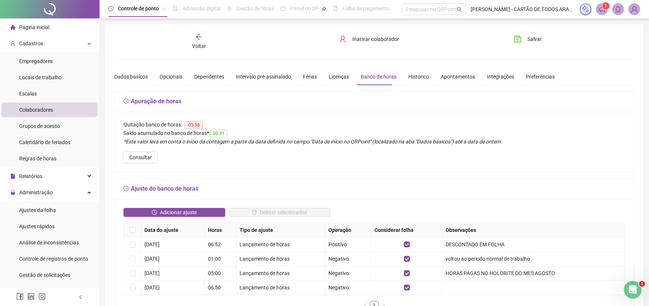
click at [197, 41] on div "Voltar" at bounding box center [199, 41] width 82 height 17
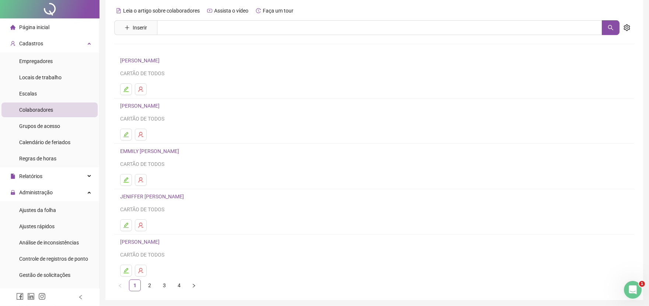
scroll to position [51, 0]
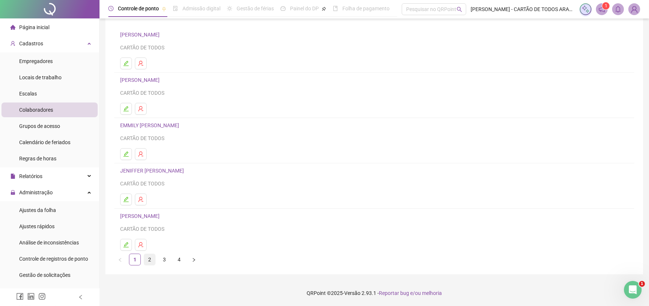
click at [152, 260] on link "2" at bounding box center [149, 259] width 11 height 11
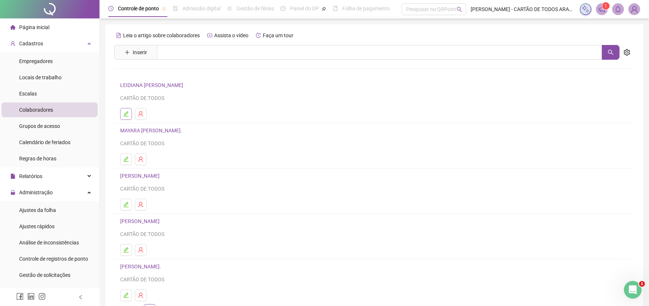
click at [128, 111] on icon "edit" at bounding box center [126, 114] width 6 height 6
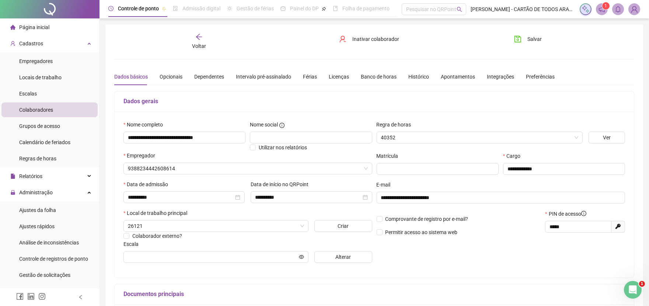
type input "**********"
click at [380, 79] on div "Banco de horas" at bounding box center [379, 77] width 36 height 8
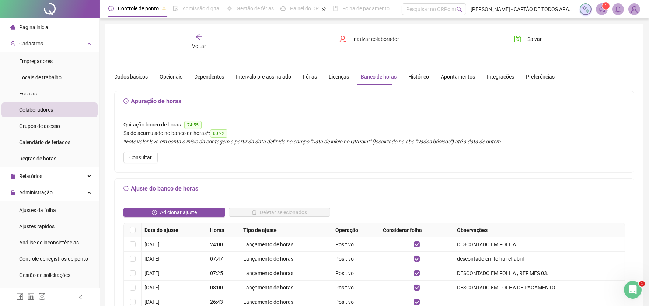
click at [198, 38] on icon "arrow-left" at bounding box center [199, 37] width 6 height 6
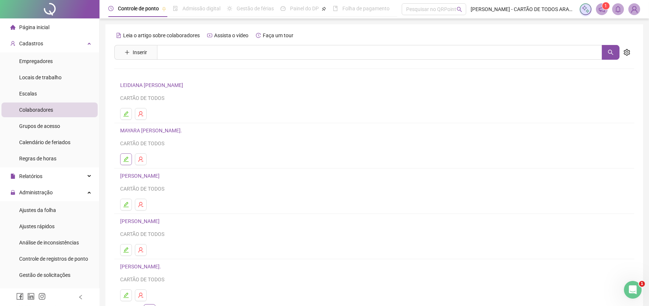
click at [126, 162] on icon "edit" at bounding box center [126, 159] width 5 height 5
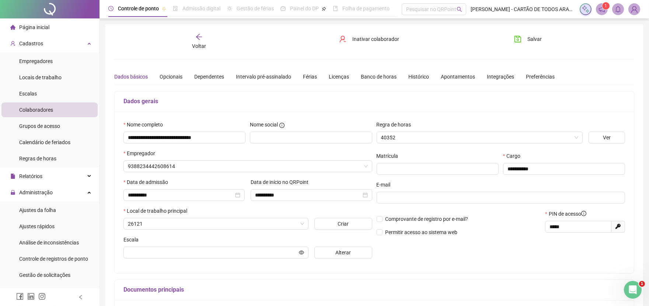
type input "*******"
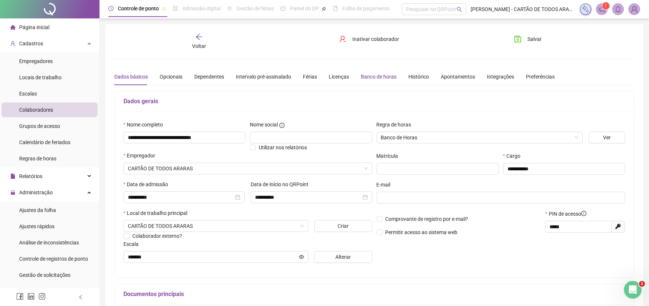
click at [379, 74] on div "Banco de horas" at bounding box center [379, 77] width 36 height 8
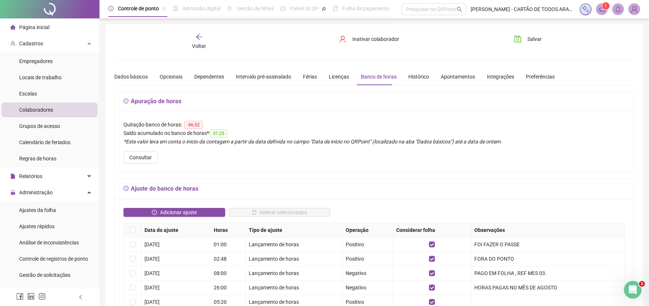
click at [204, 36] on div "Voltar" at bounding box center [199, 41] width 82 height 17
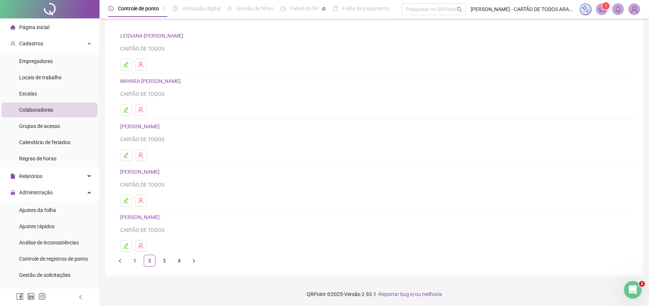
scroll to position [51, 0]
click at [127, 151] on icon "edit" at bounding box center [126, 154] width 6 height 6
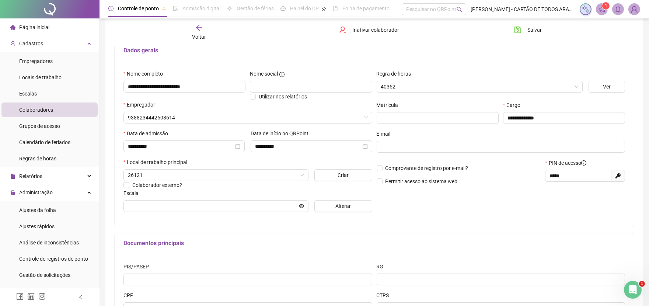
scroll to position [14, 0]
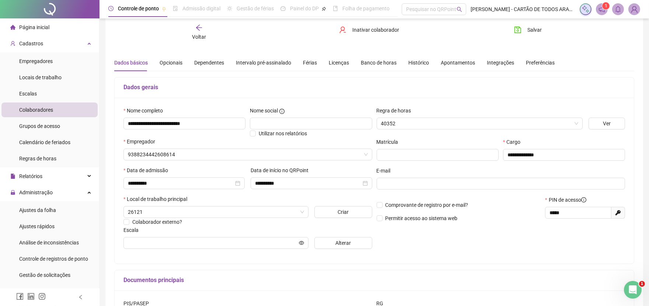
type input "******"
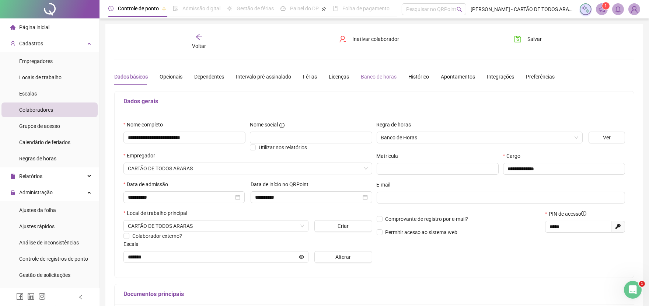
click at [388, 82] on div "Banco de horas" at bounding box center [379, 76] width 36 height 17
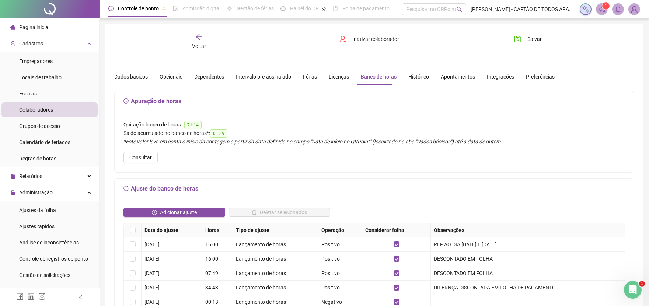
click at [200, 38] on icon "arrow-left" at bounding box center [198, 36] width 7 height 7
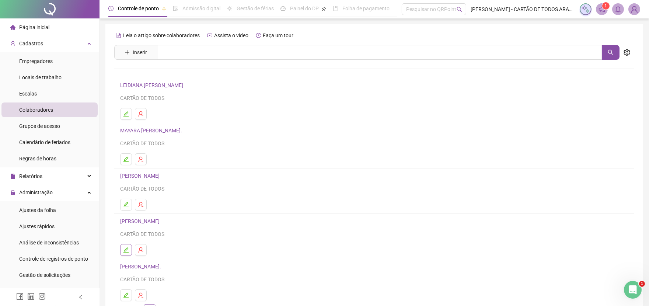
click at [128, 252] on icon "edit" at bounding box center [126, 250] width 6 height 6
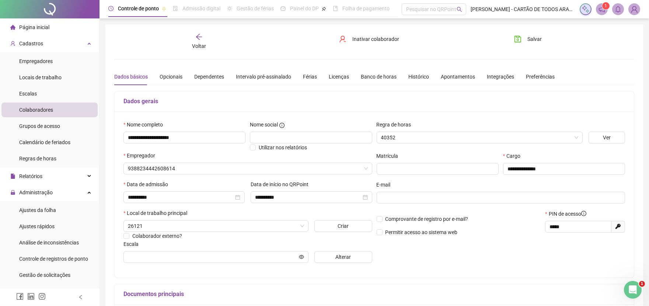
type input "**********"
click at [378, 74] on div "Banco de horas" at bounding box center [379, 77] width 36 height 8
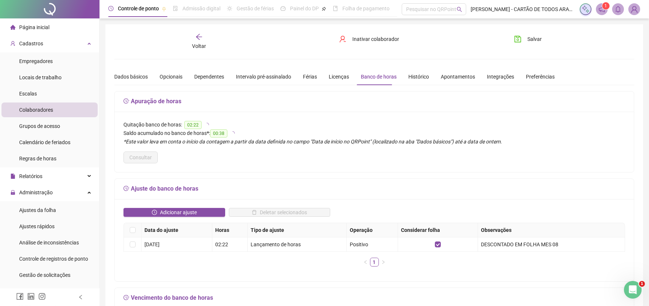
click at [207, 34] on div "Voltar" at bounding box center [199, 41] width 82 height 17
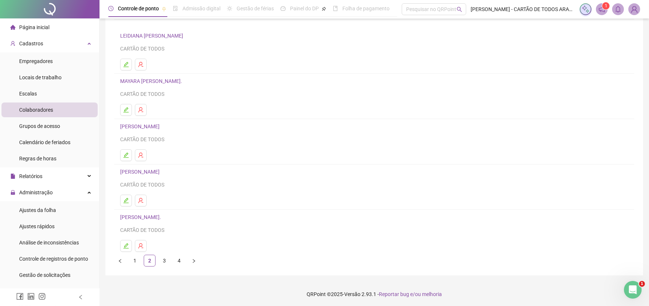
scroll to position [51, 0]
click at [126, 244] on icon "edit" at bounding box center [126, 245] width 6 height 6
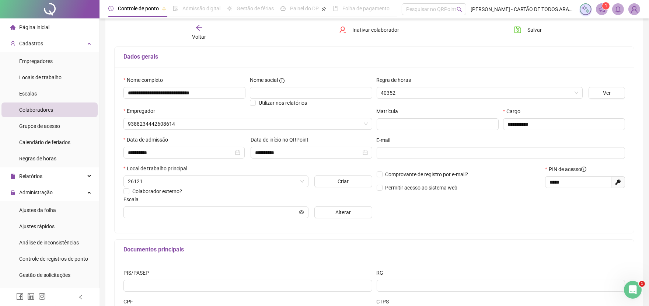
scroll to position [8, 0]
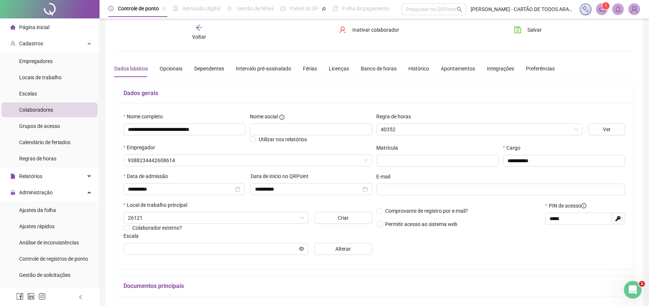
type input "**********"
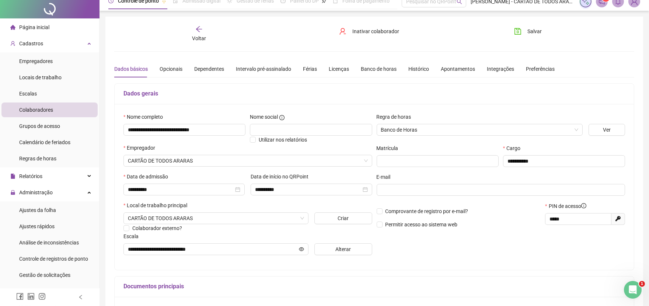
scroll to position [0, 0]
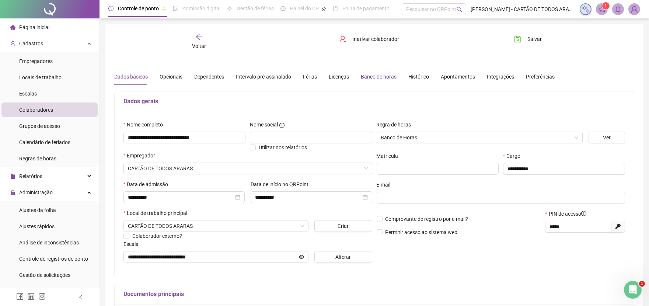
click at [371, 76] on div "Banco de horas" at bounding box center [379, 77] width 36 height 8
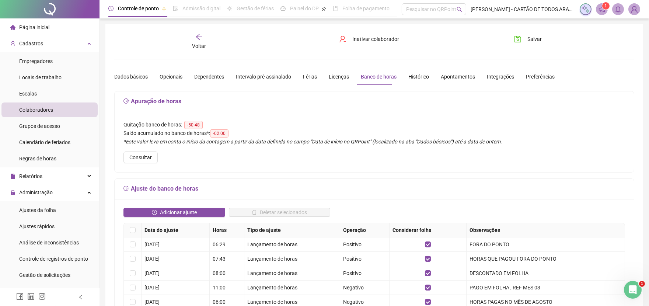
click at [198, 34] on icon "arrow-left" at bounding box center [198, 36] width 7 height 7
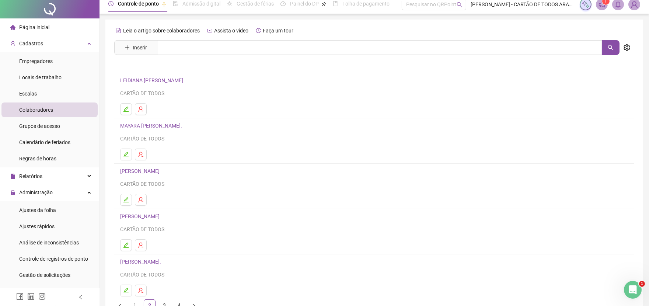
scroll to position [51, 0]
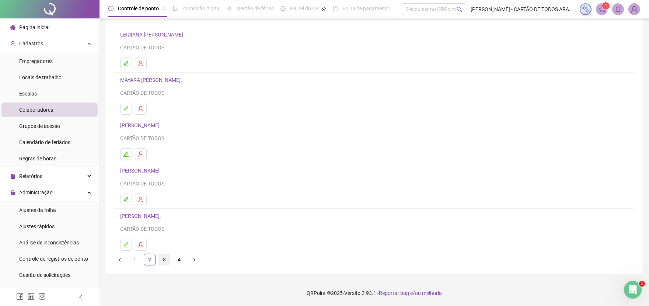
click at [165, 259] on link "3" at bounding box center [164, 259] width 11 height 11
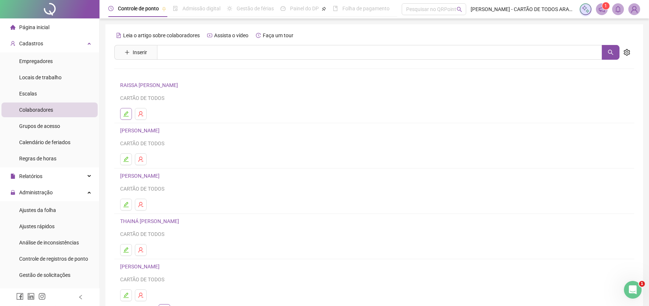
click at [128, 111] on icon "edit" at bounding box center [126, 114] width 6 height 6
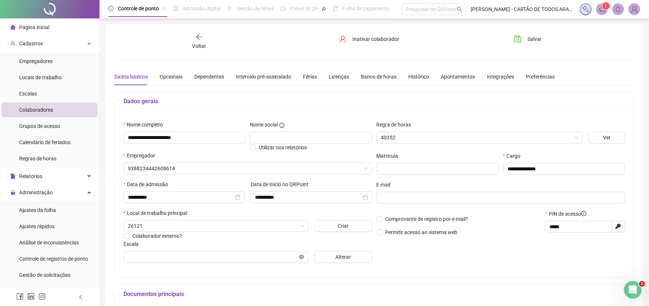
type input "**********"
click at [378, 79] on div "Banco de horas" at bounding box center [379, 77] width 36 height 8
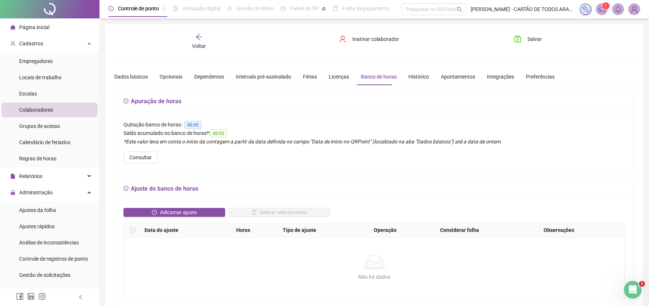
click at [204, 38] on div "Voltar" at bounding box center [199, 41] width 82 height 17
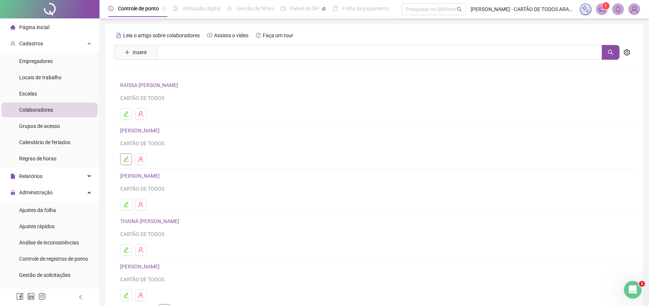
click at [125, 160] on icon "edit" at bounding box center [126, 159] width 6 height 6
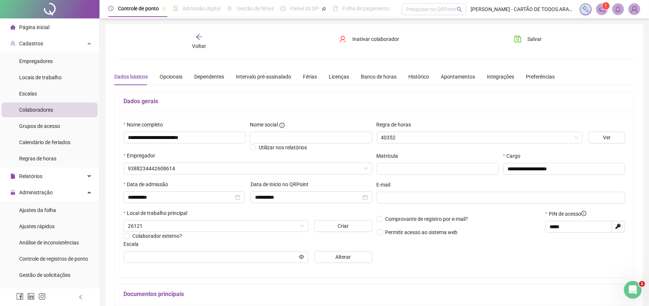
type input "**********"
click at [369, 73] on div "Banco de horas" at bounding box center [379, 77] width 36 height 8
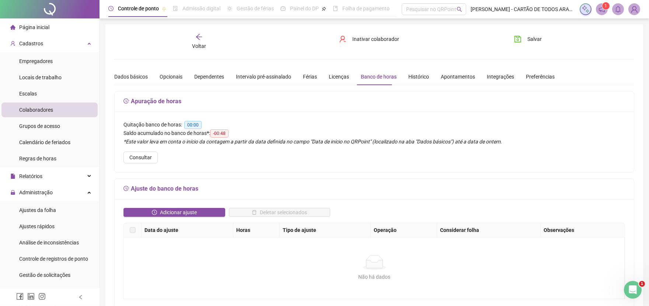
click at [202, 36] on icon "arrow-left" at bounding box center [198, 36] width 7 height 7
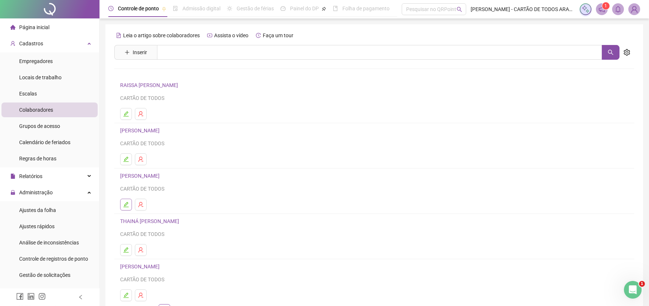
click at [123, 206] on icon "edit" at bounding box center [126, 205] width 6 height 6
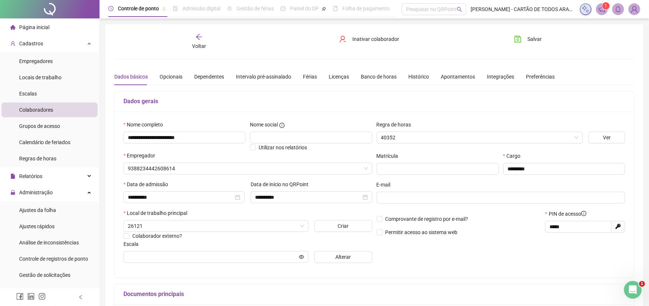
type input "**********"
click at [382, 75] on div "Banco de horas" at bounding box center [379, 77] width 36 height 8
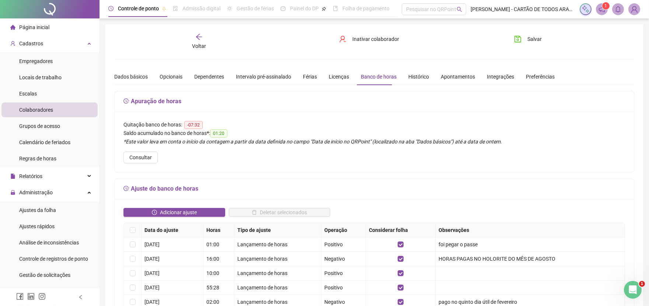
click at [204, 40] on div "Voltar" at bounding box center [199, 41] width 82 height 17
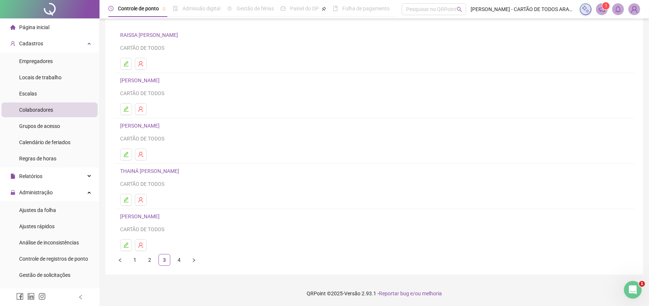
scroll to position [51, 0]
click at [127, 200] on icon "edit" at bounding box center [126, 200] width 6 height 6
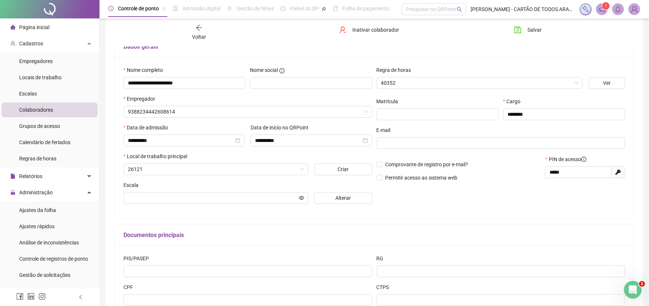
type input "**********"
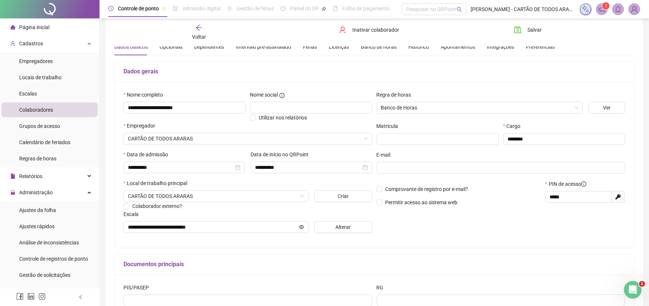
scroll to position [0, 0]
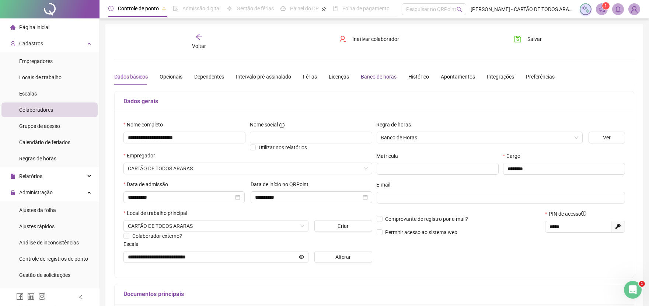
click at [380, 75] on div "Banco de horas" at bounding box center [379, 77] width 36 height 8
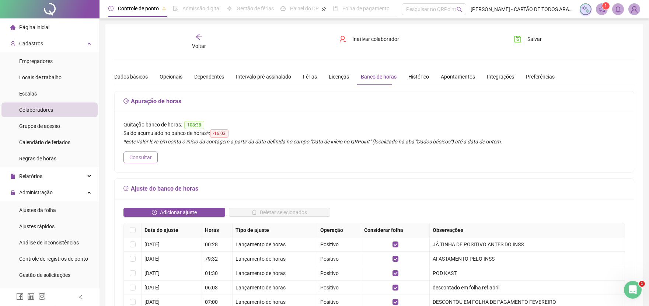
click at [148, 159] on span "Consultar" at bounding box center [140, 157] width 22 height 8
click at [205, 35] on div "Voltar" at bounding box center [199, 41] width 82 height 17
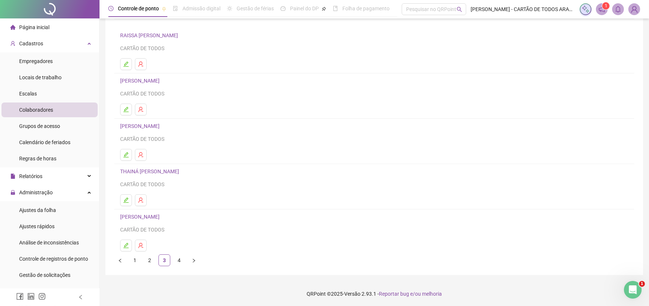
scroll to position [51, 0]
click at [181, 258] on link "4" at bounding box center [179, 259] width 11 height 11
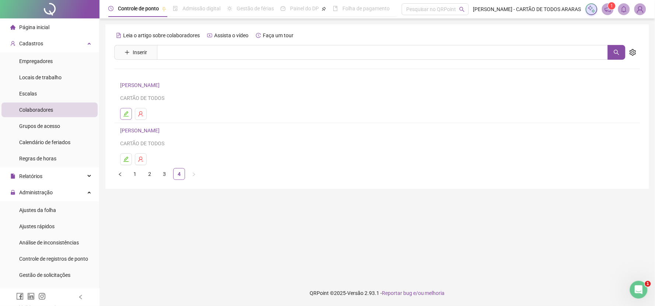
click at [130, 116] on button "button" at bounding box center [126, 114] width 12 height 12
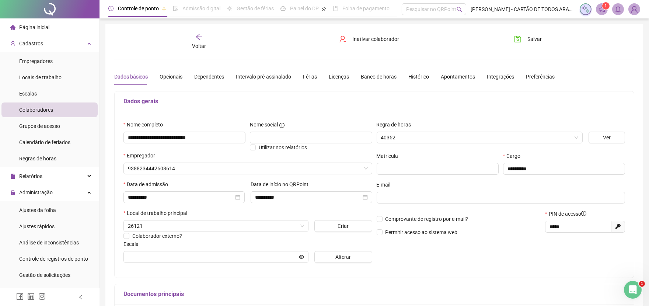
type input "**********"
click at [374, 76] on div "Banco de horas" at bounding box center [379, 77] width 36 height 8
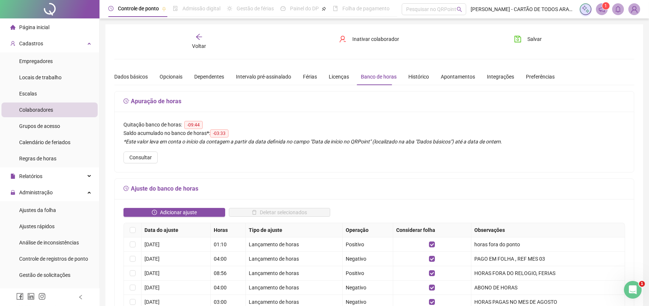
click at [201, 43] on span "Voltar" at bounding box center [199, 46] width 14 height 6
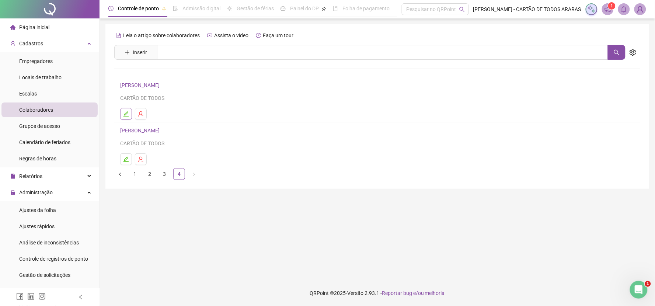
click at [123, 113] on icon "edit" at bounding box center [126, 114] width 6 height 6
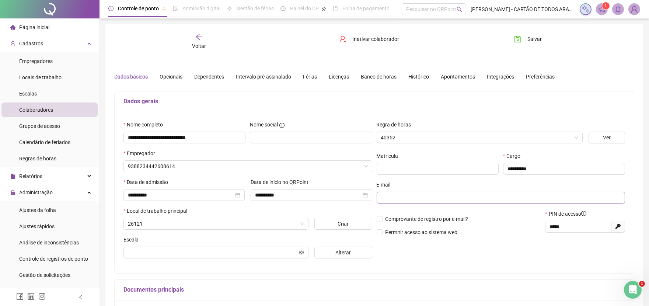
type input "**********"
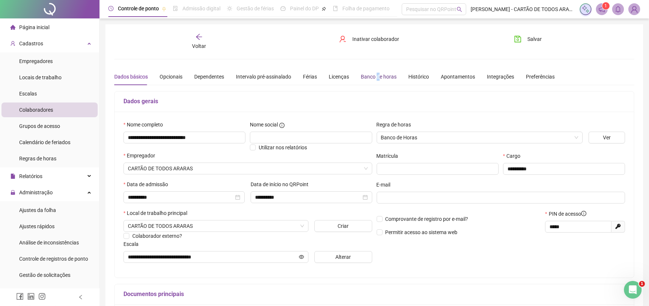
click at [374, 79] on div "Banco de horas" at bounding box center [379, 77] width 36 height 8
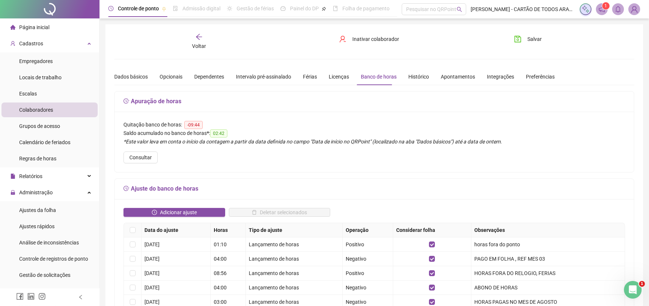
click at [198, 40] on icon "arrow-left" at bounding box center [198, 36] width 7 height 7
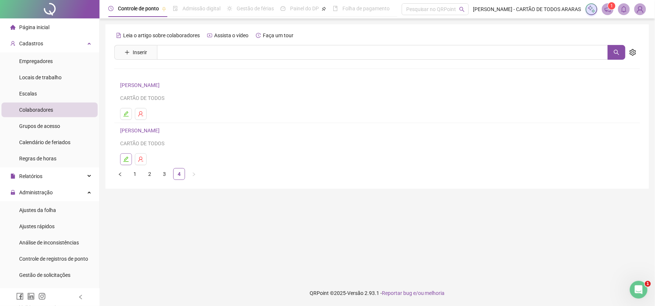
click at [125, 159] on icon "edit" at bounding box center [126, 159] width 6 height 6
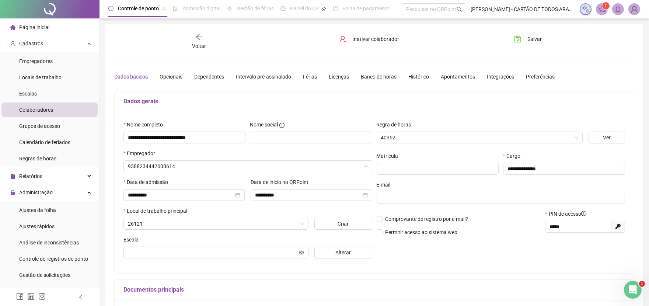
type input "**********"
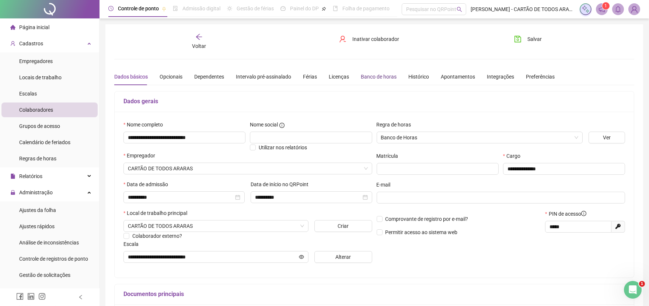
click at [384, 76] on div "Banco de horas" at bounding box center [379, 77] width 36 height 8
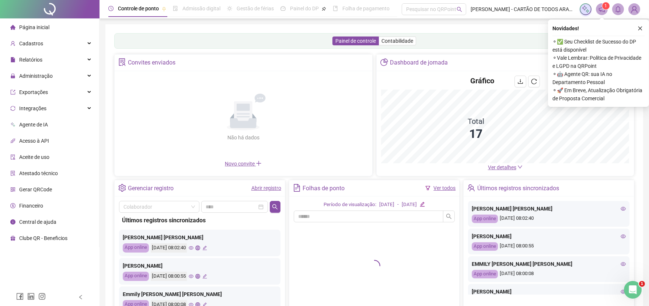
click at [277, 190] on link "Abrir registro" at bounding box center [267, 188] width 30 height 6
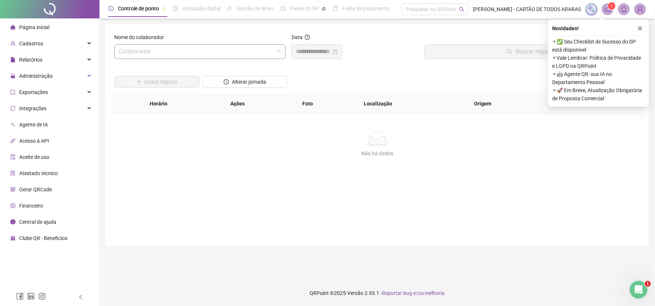
click at [219, 48] on input "search" at bounding box center [197, 52] width 156 height 14
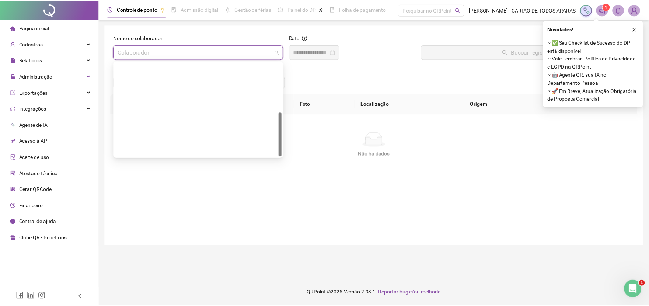
scroll to position [106, 0]
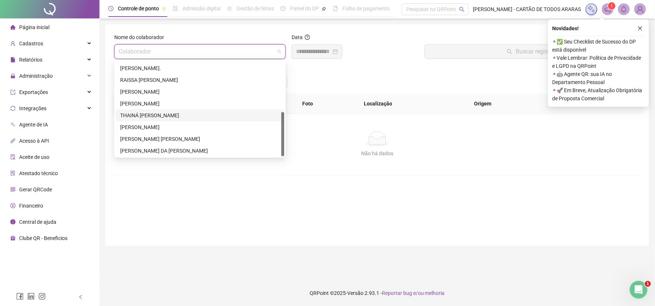
click at [162, 112] on div "THAINÁ [PERSON_NAME]" at bounding box center [200, 115] width 160 height 8
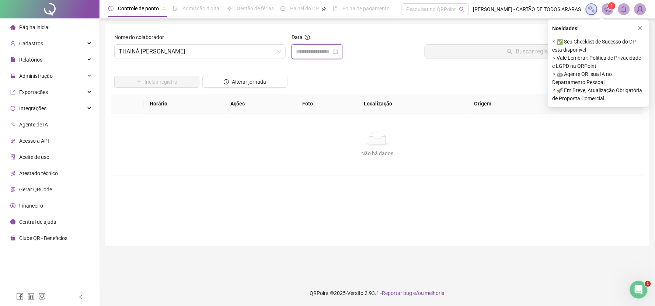
click at [316, 51] on input at bounding box center [313, 51] width 35 height 9
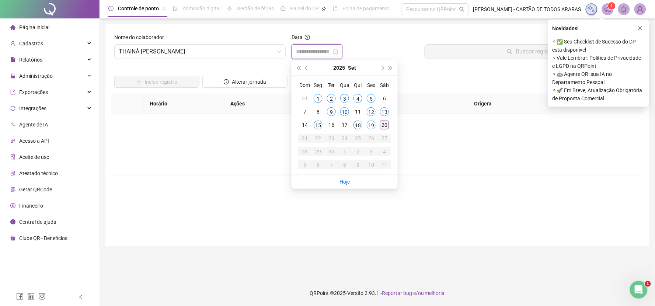
type input "**********"
click at [384, 125] on div "20" at bounding box center [384, 125] width 9 height 9
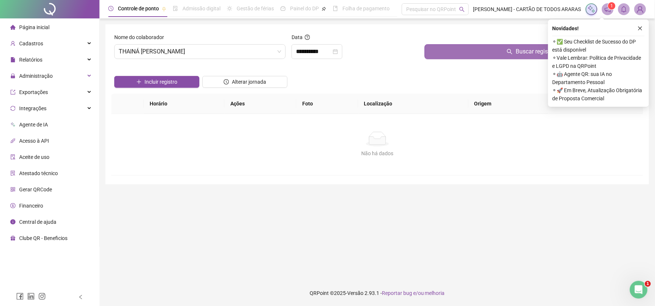
click at [441, 53] on button "Buscar registros" at bounding box center [533, 51] width 216 height 15
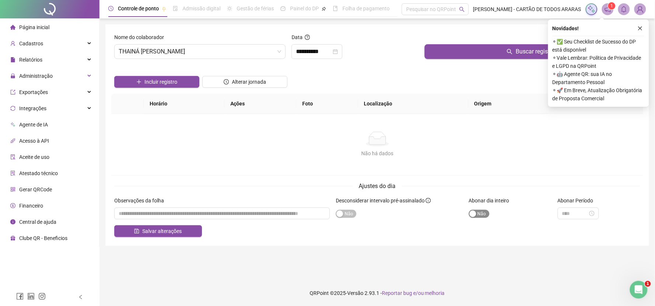
click at [488, 218] on span "Sim Não" at bounding box center [479, 214] width 21 height 8
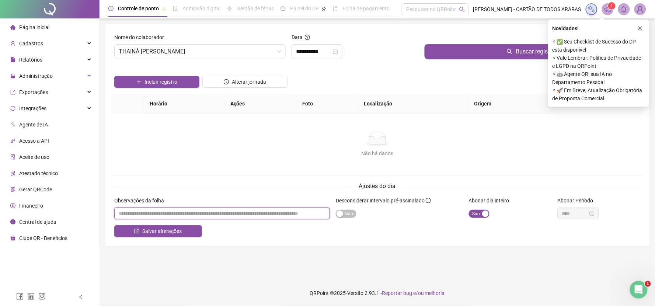
click at [274, 219] on input "textarea" at bounding box center [222, 214] width 216 height 12
type input "**********"
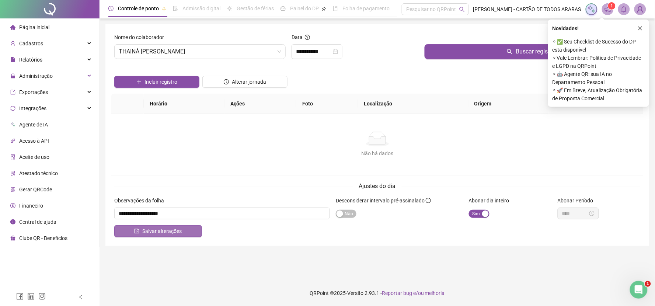
click at [157, 235] on span "Salvar alterações" at bounding box center [161, 231] width 39 height 8
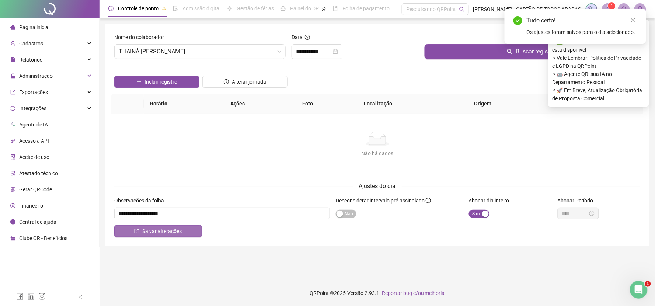
click at [187, 234] on button "Salvar alterações" at bounding box center [158, 231] width 88 height 12
click at [635, 20] on icon "close" at bounding box center [633, 20] width 5 height 5
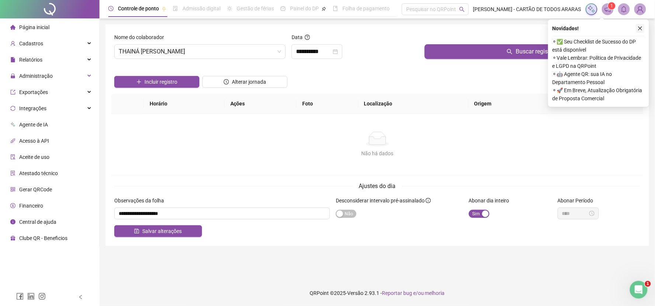
click at [641, 30] on icon "close" at bounding box center [640, 28] width 5 height 5
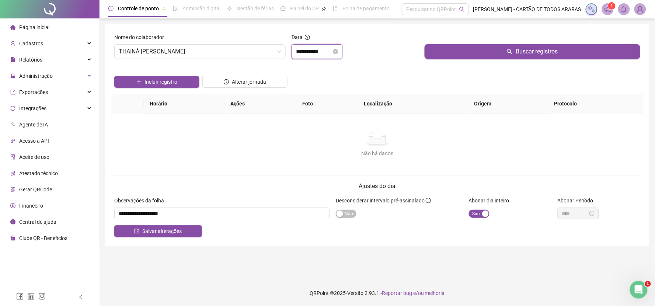
click at [330, 49] on input "**********" at bounding box center [313, 51] width 35 height 9
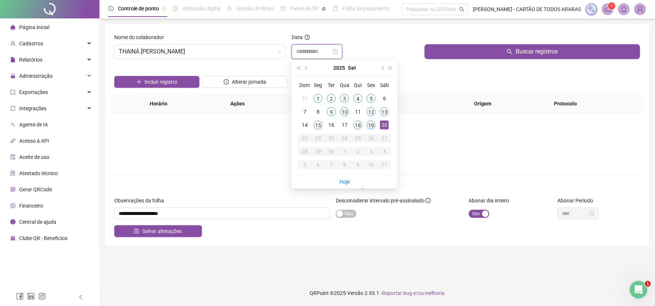
type input "**********"
click at [369, 125] on div "19" at bounding box center [371, 125] width 9 height 9
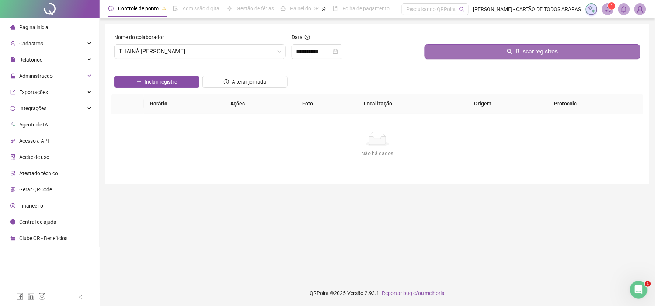
click at [442, 52] on button "Buscar registros" at bounding box center [533, 51] width 216 height 15
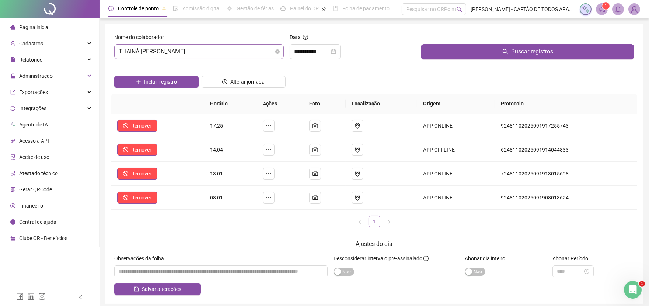
click at [239, 49] on span "THAINÁ [PERSON_NAME]" at bounding box center [199, 52] width 161 height 14
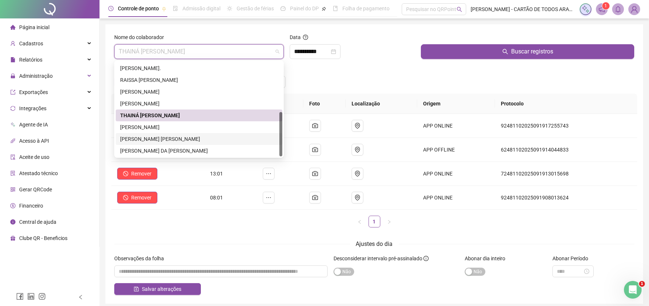
click at [187, 135] on div "[PERSON_NAME]" at bounding box center [199, 139] width 158 height 8
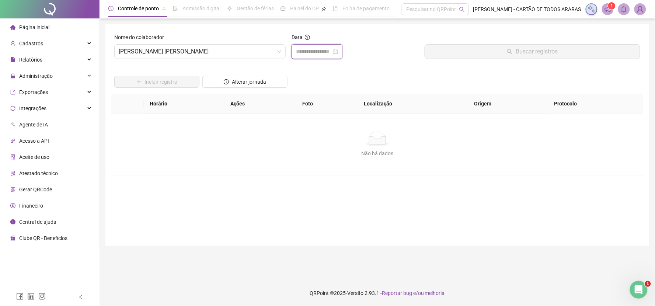
click at [322, 48] on input at bounding box center [313, 51] width 35 height 9
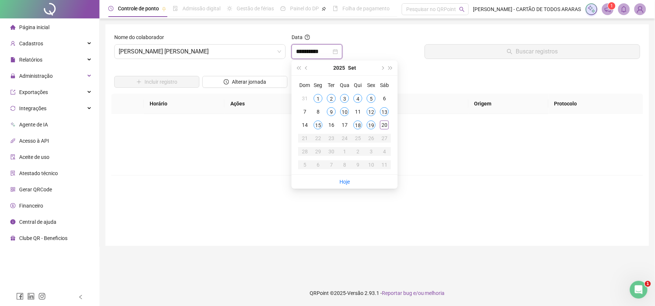
type input "**********"
click at [359, 126] on div "18" at bounding box center [358, 125] width 9 height 9
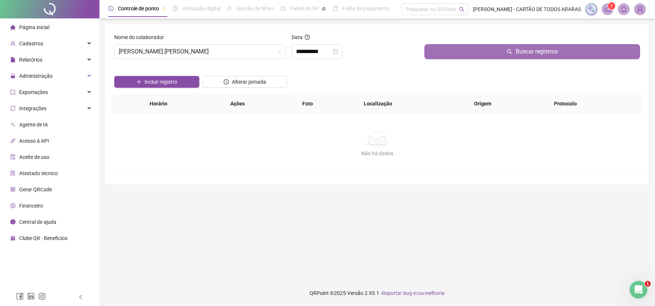
click at [443, 55] on button "Buscar registros" at bounding box center [533, 51] width 216 height 15
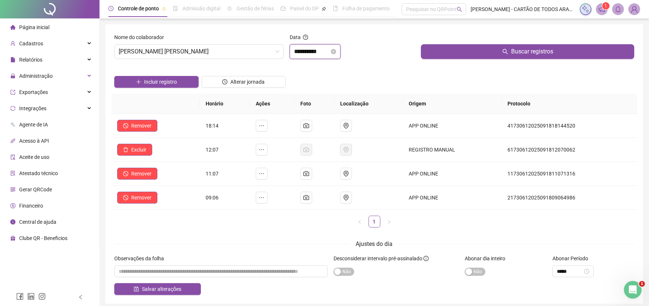
click at [330, 47] on input "**********" at bounding box center [311, 51] width 35 height 9
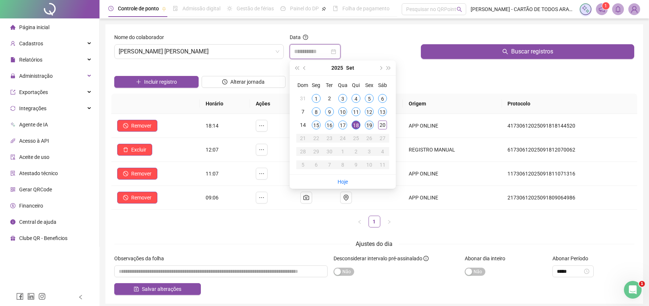
type input "**********"
click at [371, 125] on div "19" at bounding box center [369, 125] width 9 height 9
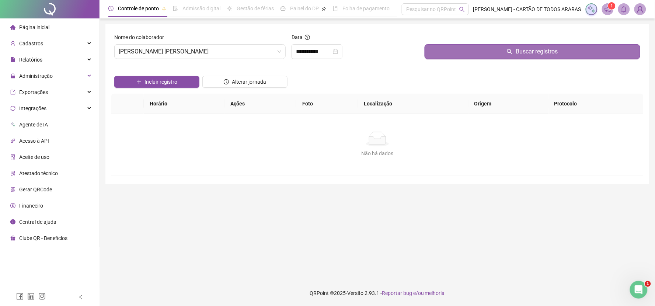
click at [440, 53] on button "Buscar registros" at bounding box center [533, 51] width 216 height 15
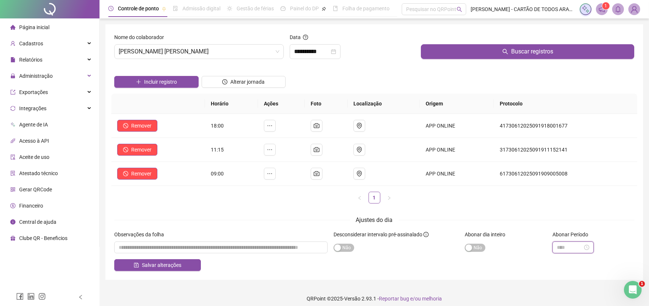
click at [570, 248] on input at bounding box center [570, 247] width 26 height 8
click at [167, 80] on span "Incluir registro" at bounding box center [160, 82] width 33 height 8
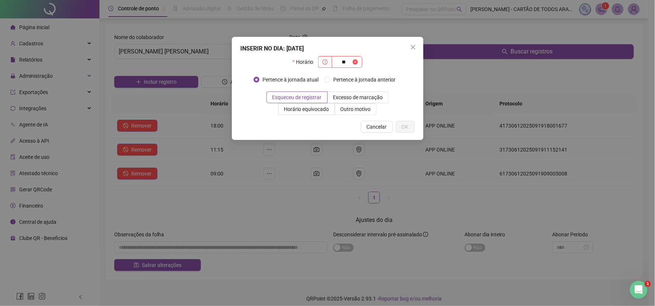
type input "*"
click at [347, 60] on input "**" at bounding box center [343, 62] width 15 height 8
type input "*****"
click at [402, 125] on span "OK" at bounding box center [405, 127] width 7 height 8
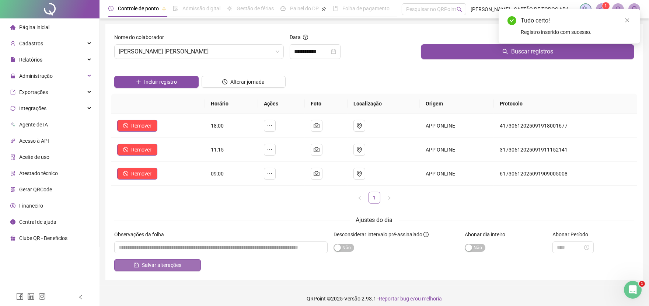
click at [187, 261] on button "Salvar alterações" at bounding box center [157, 265] width 87 height 12
click at [152, 263] on span "Salvar alterações" at bounding box center [161, 265] width 39 height 8
